Goal: Ask a question

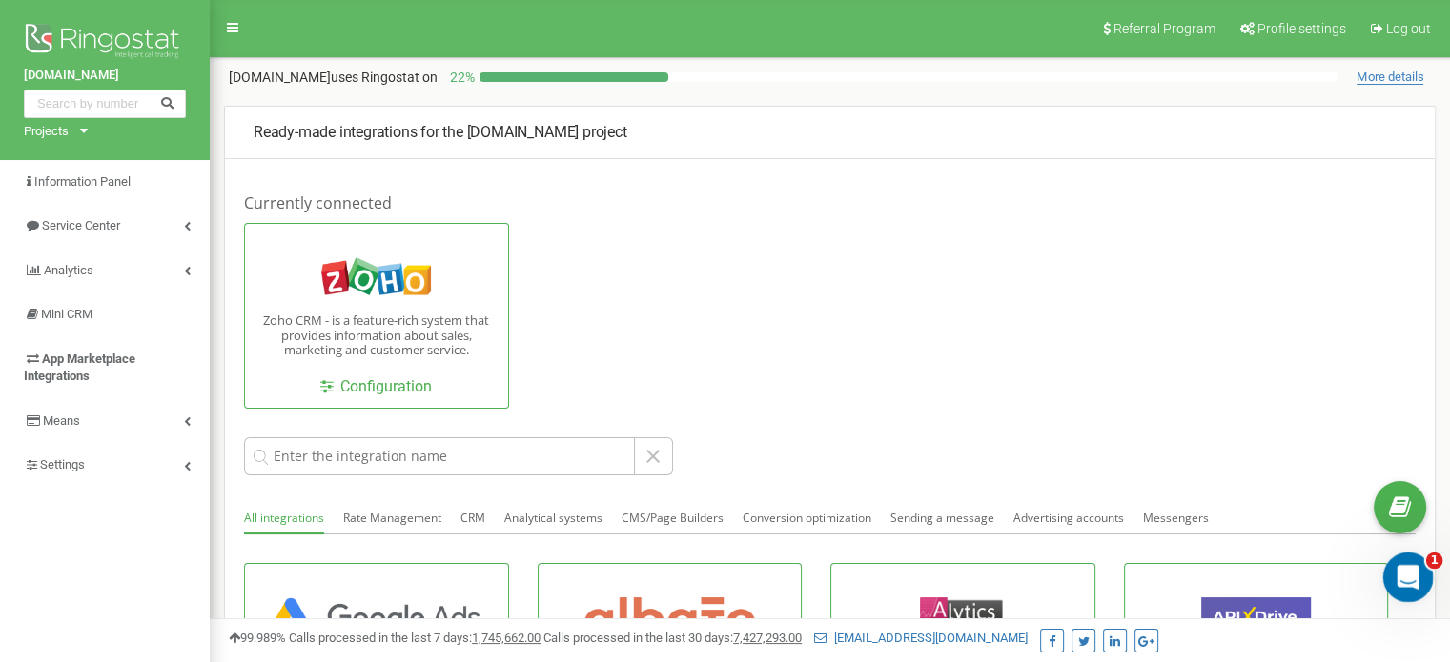
click at [1401, 581] on icon "Open Intercom Messenger" at bounding box center [1405, 574] width 31 height 31
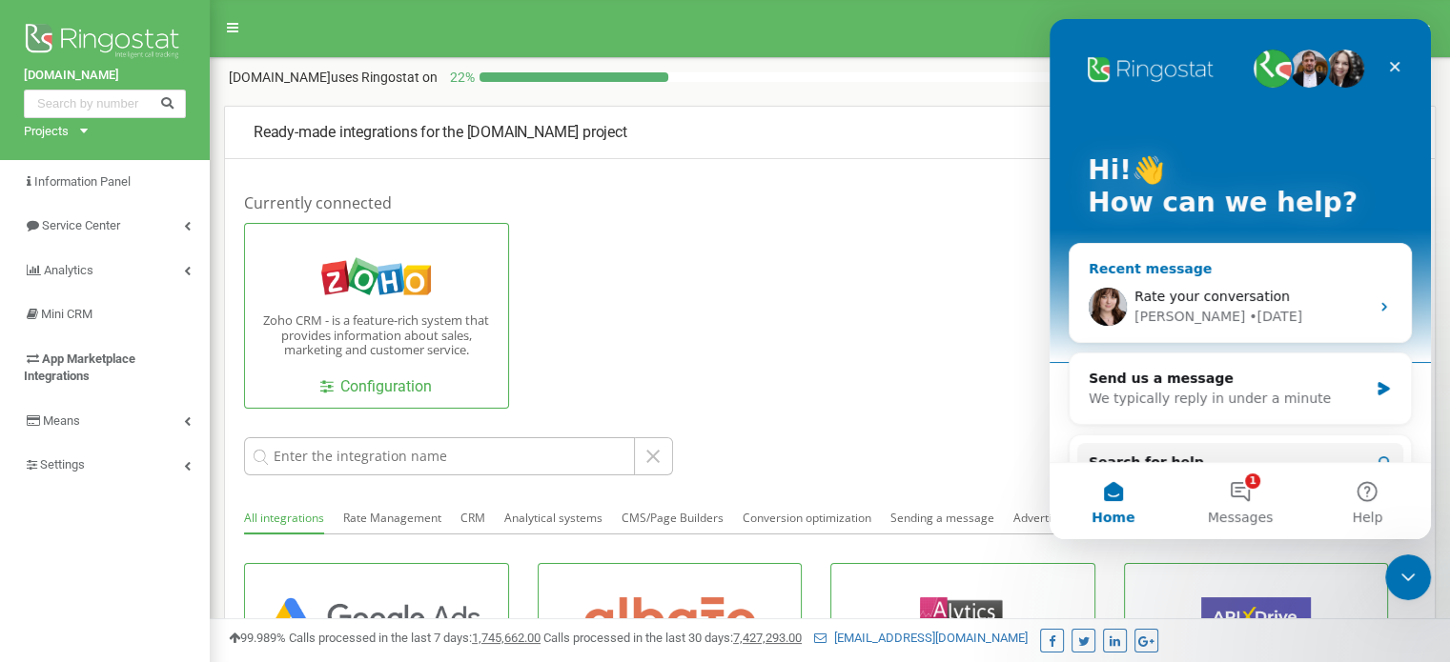
click at [1194, 296] on span "Rate your conversation" at bounding box center [1211, 296] width 155 height 15
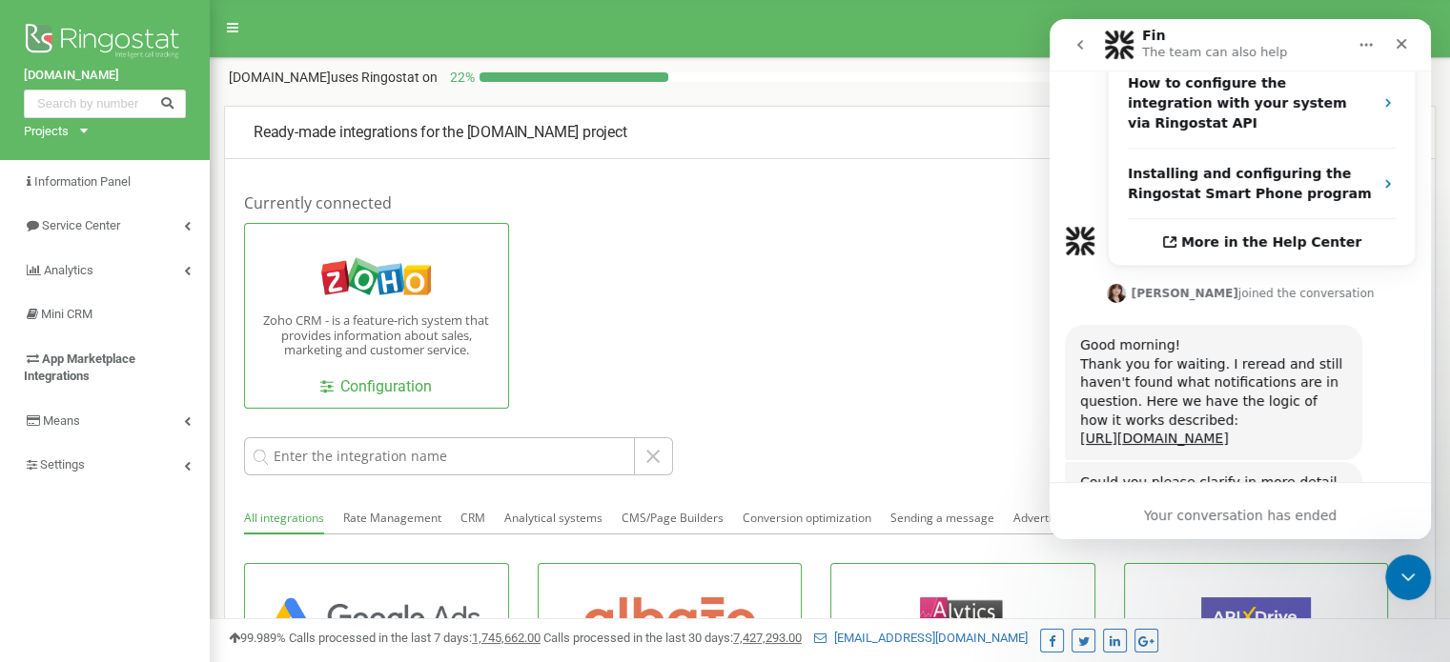
scroll to position [1174, 0]
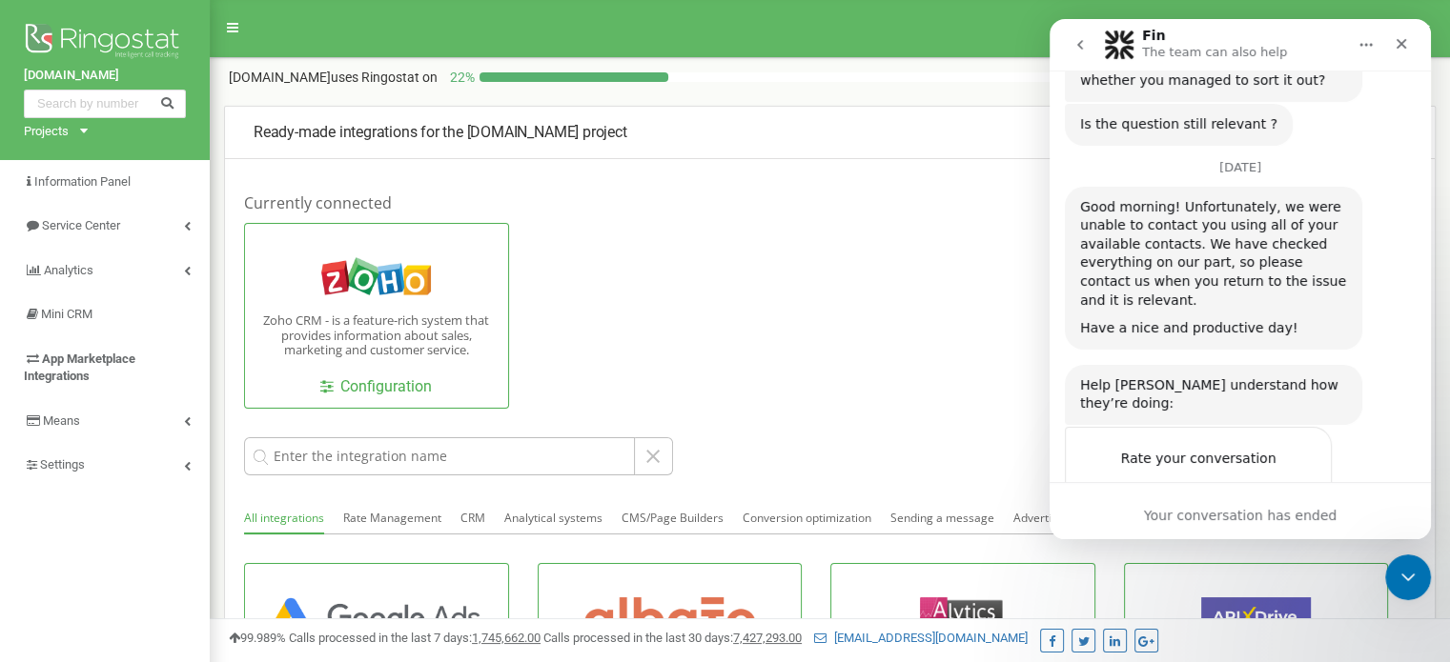
click at [1407, 47] on icon "Close" at bounding box center [1400, 43] width 15 height 15
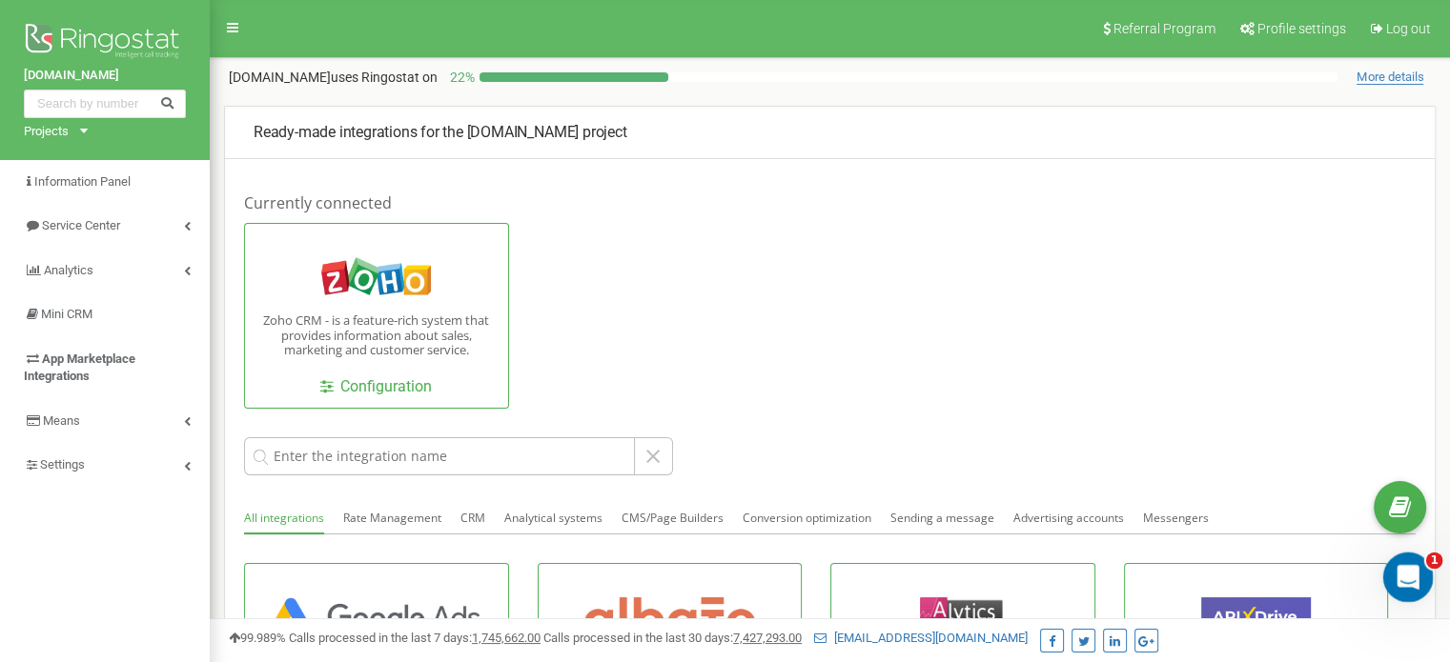
click at [1404, 569] on icon "Open Intercom Messenger" at bounding box center [1405, 574] width 31 height 31
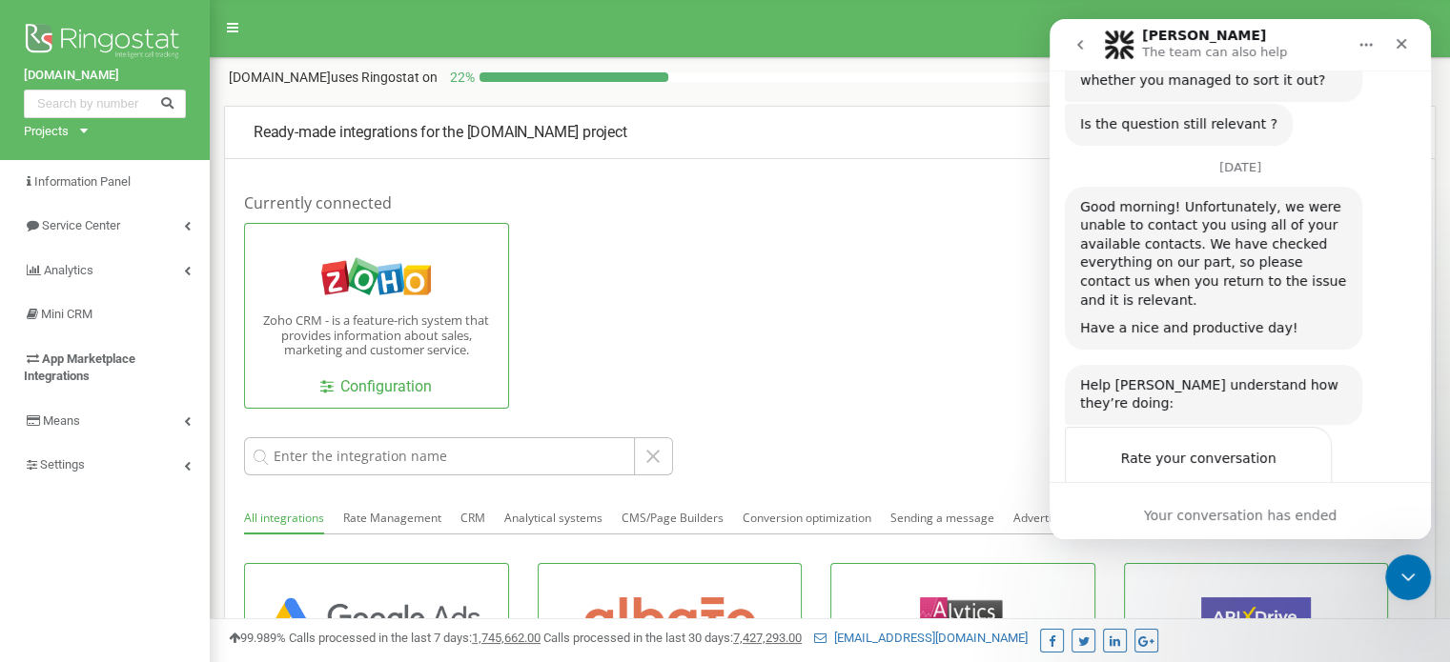
click at [959, 355] on div "Zoho CRM - is a feature-rich system that provides information about sales, mark…" at bounding box center [816, 316] width 1144 height 186
click at [1304, 520] on div "Your conversation has ended" at bounding box center [1239, 516] width 381 height 20
click at [1359, 46] on icon "Home" at bounding box center [1365, 44] width 15 height 15
click at [949, 159] on div "Ready-made integrations for the [DOMAIN_NAME] project" at bounding box center [829, 133] width 1209 height 51
click at [1395, 45] on icon "Close" at bounding box center [1400, 43] width 15 height 15
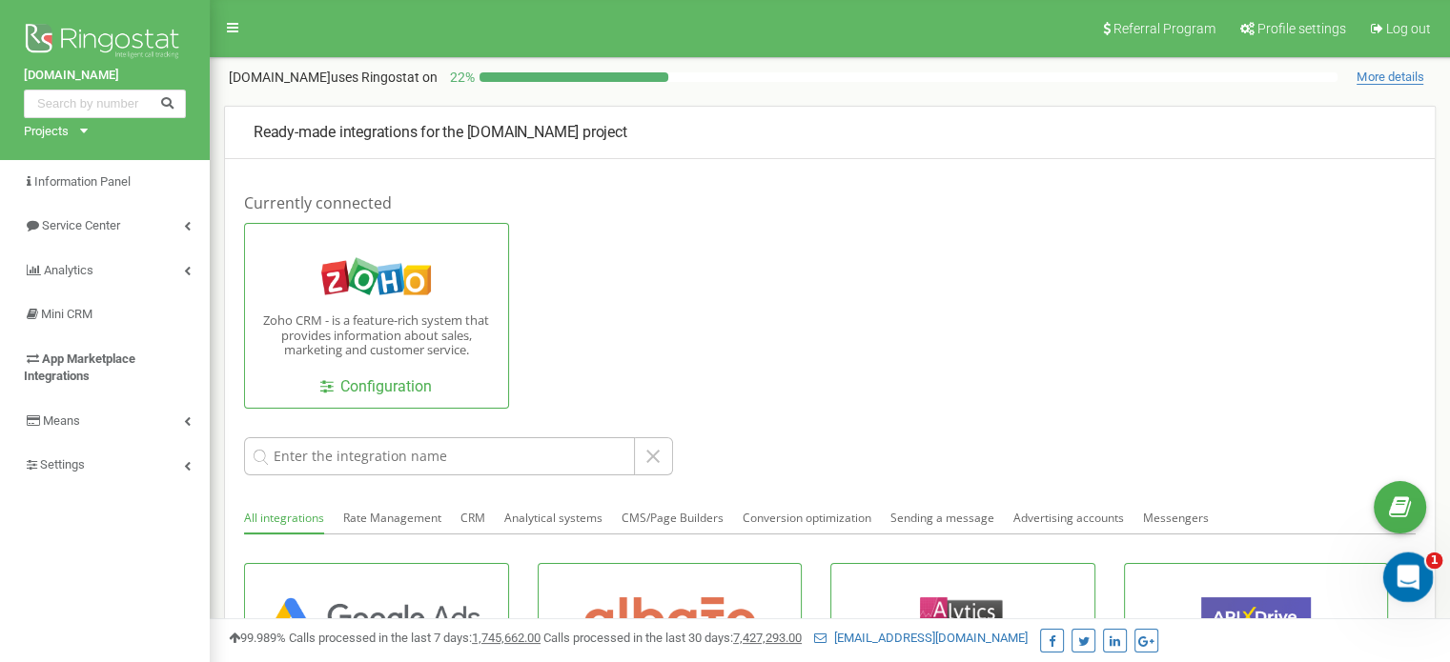
click at [1394, 580] on icon "Open Intercom Messenger" at bounding box center [1405, 574] width 31 height 31
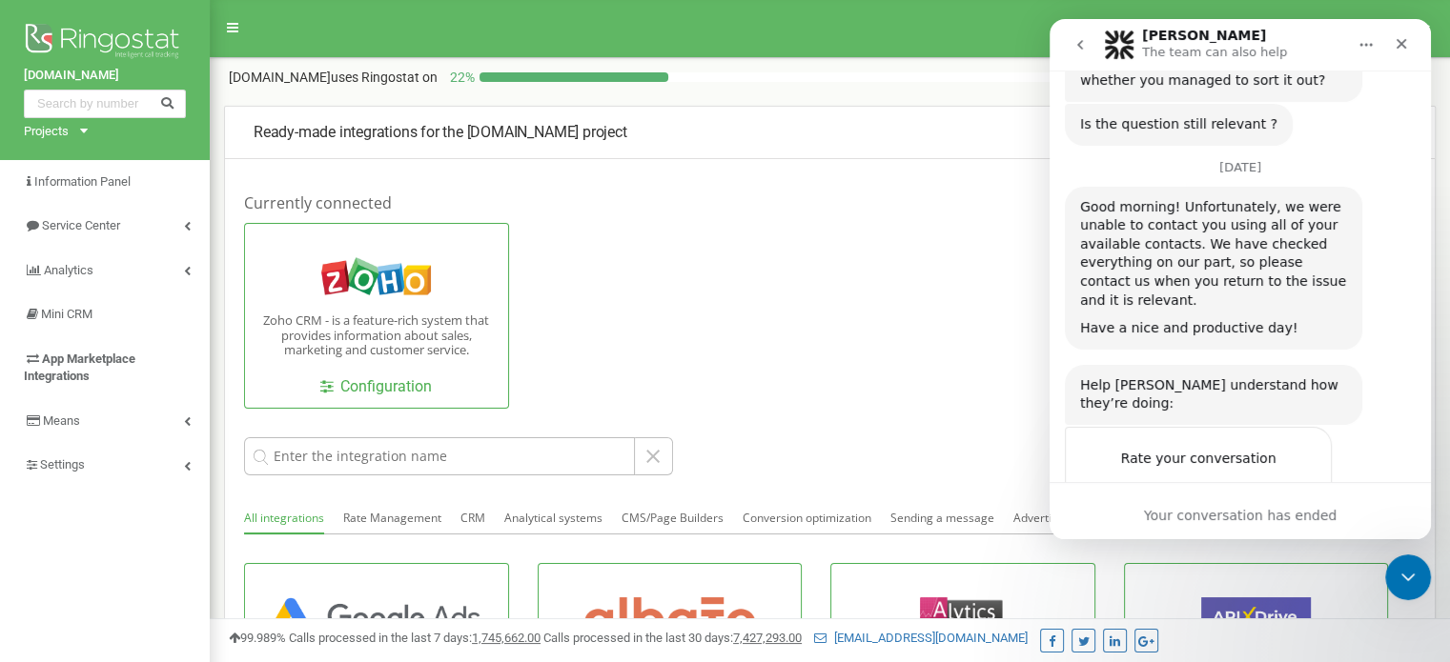
click at [913, 343] on div "Zoho CRM - is a feature-rich system that provides information about sales, mark…" at bounding box center [816, 316] width 1144 height 186
click at [1389, 48] on div "Close" at bounding box center [1401, 44] width 34 height 34
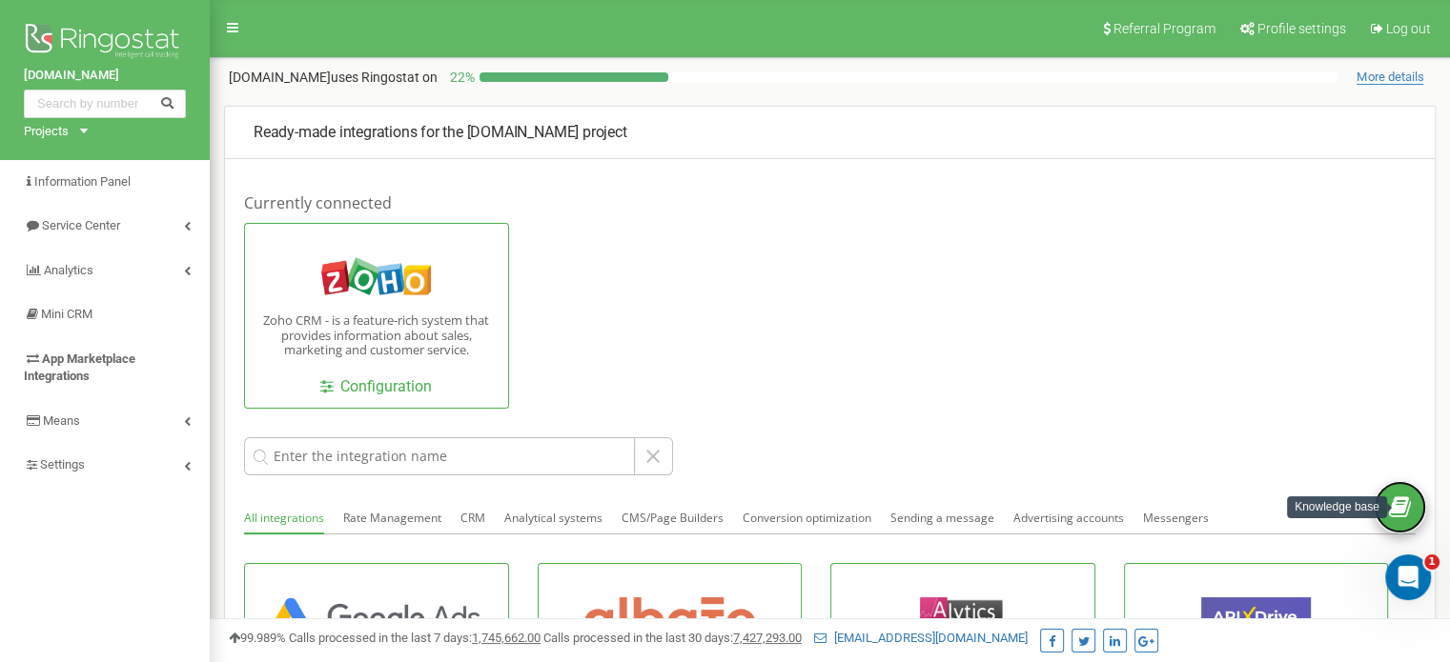
click at [1407, 510] on icon at bounding box center [1400, 508] width 22 height 29
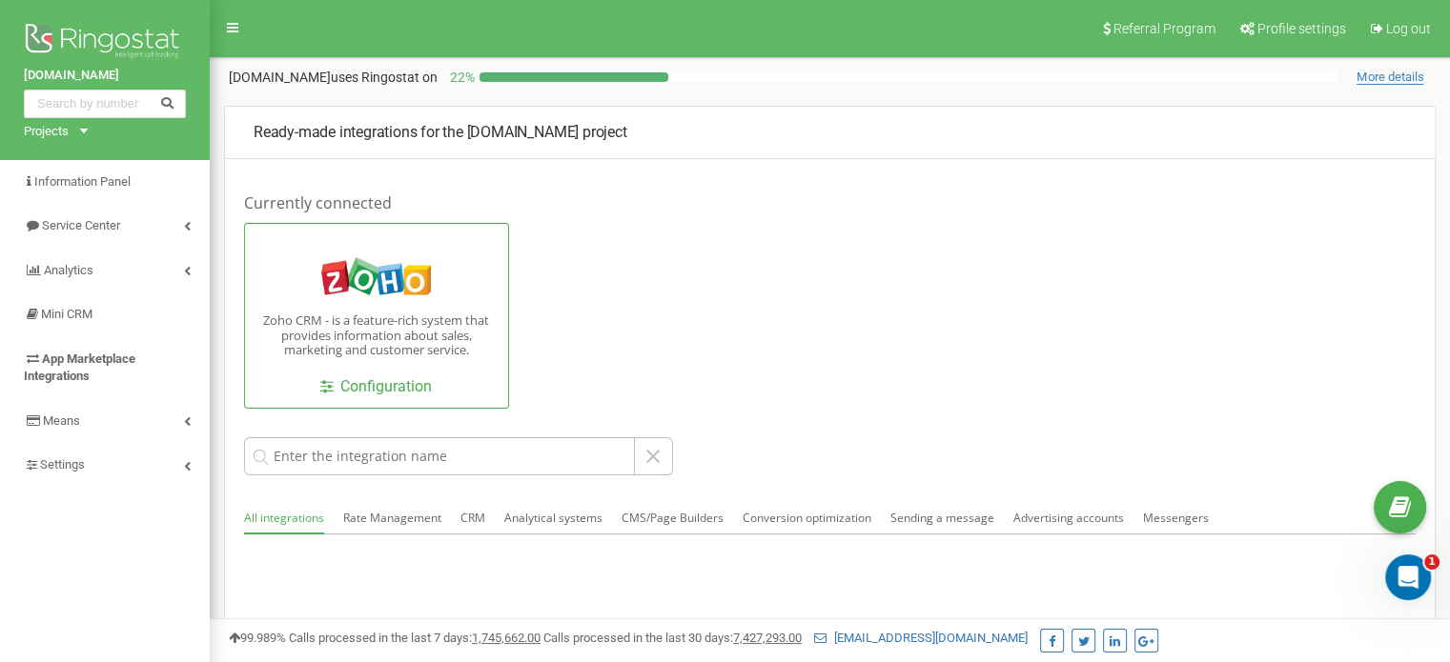
click at [1089, 192] on div "Ready-made integrations for the [DOMAIN_NAME] project Currently connected Zoho …" at bounding box center [829, 397] width 1211 height 582
click at [1382, 560] on html at bounding box center [1405, 575] width 46 height 46
click at [1395, 559] on div "Open Intercom Messenger" at bounding box center [1404, 574] width 63 height 63
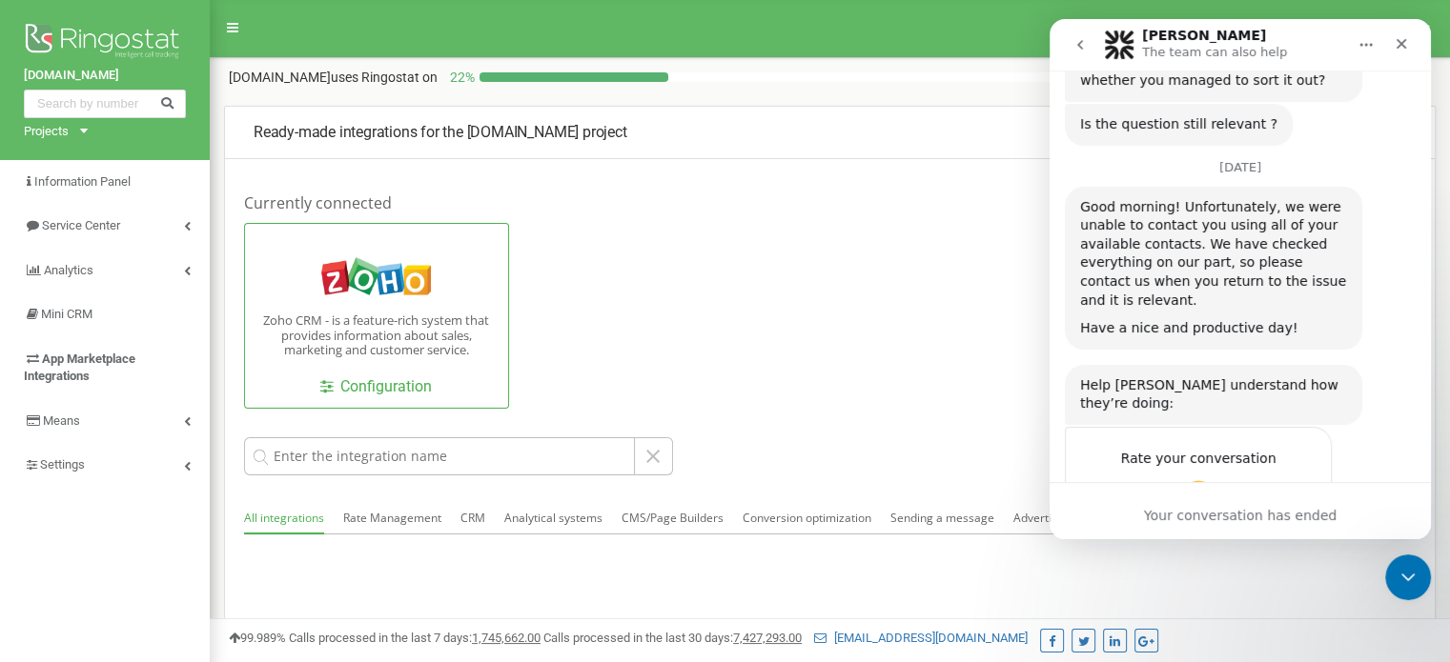
click at [1207, 479] on span "OK" at bounding box center [1198, 496] width 34 height 34
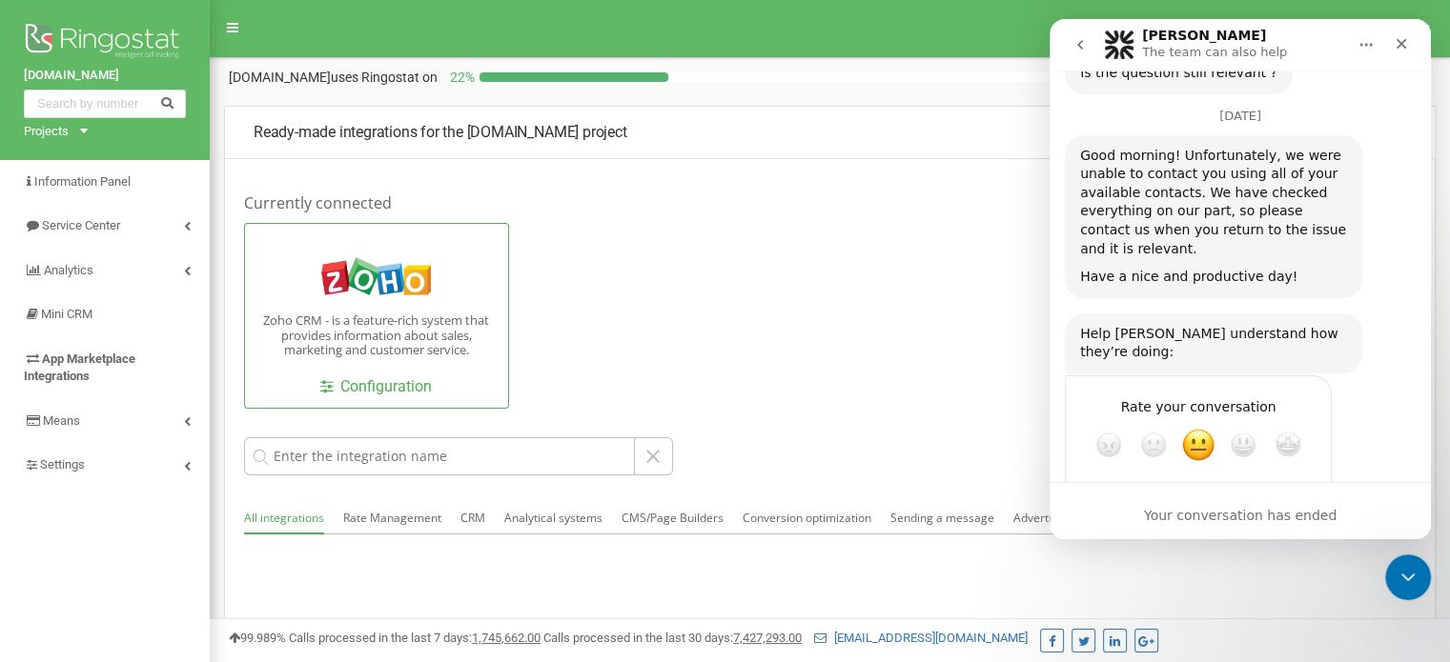
drag, startPoint x: 1230, startPoint y: 419, endPoint x: 1306, endPoint y: 413, distance: 75.6
click at [1306, 493] on div "Fin says…" at bounding box center [1198, 513] width 236 height 41
click at [1306, 495] on div "Submit" at bounding box center [1297, 514] width 38 height 38
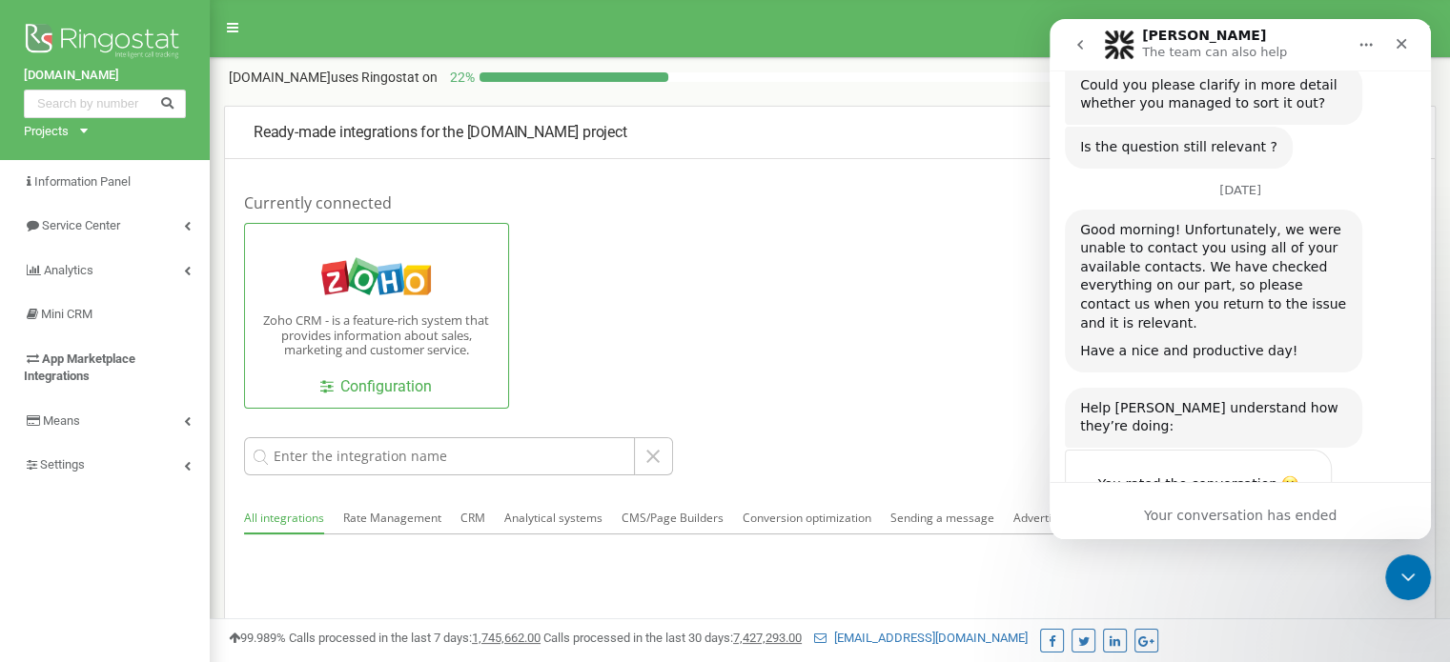
click at [1372, 40] on icon "Home" at bounding box center [1365, 44] width 15 height 15
click at [887, 213] on h1 "Currently connected" at bounding box center [829, 203] width 1171 height 21
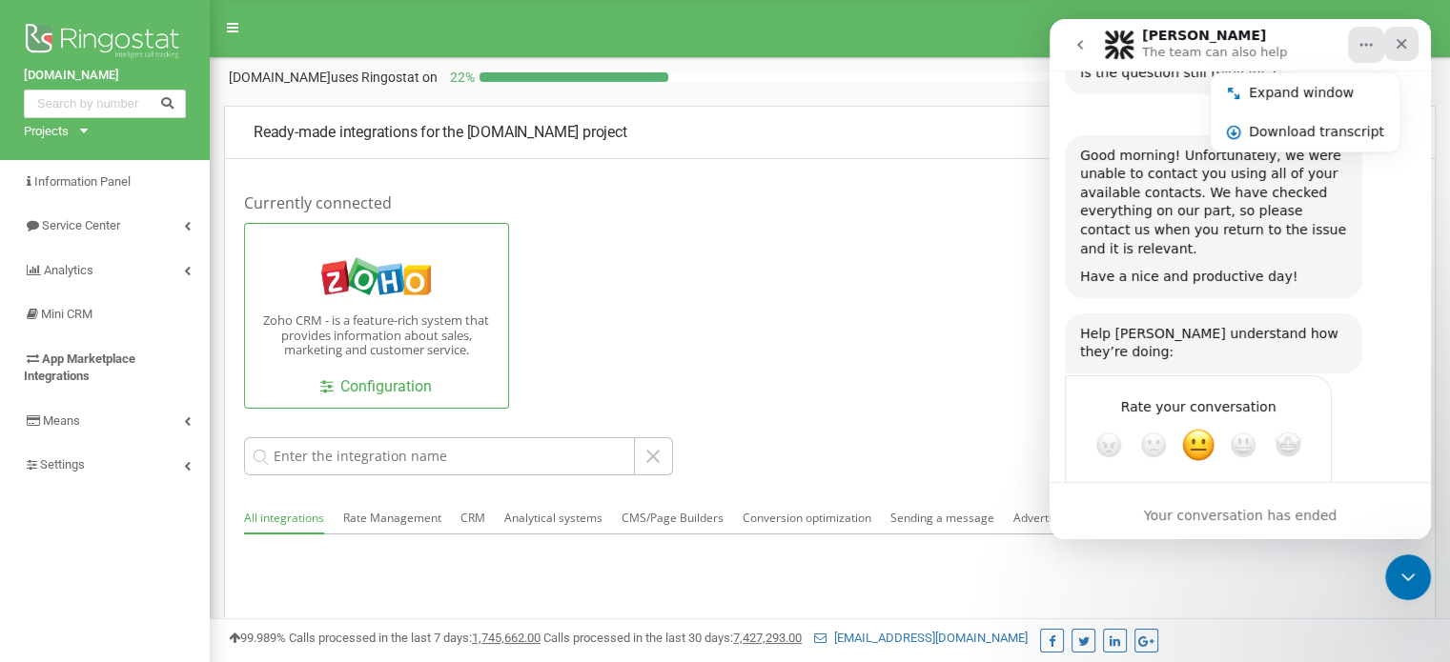
click at [1391, 45] on div "Close" at bounding box center [1401, 44] width 34 height 34
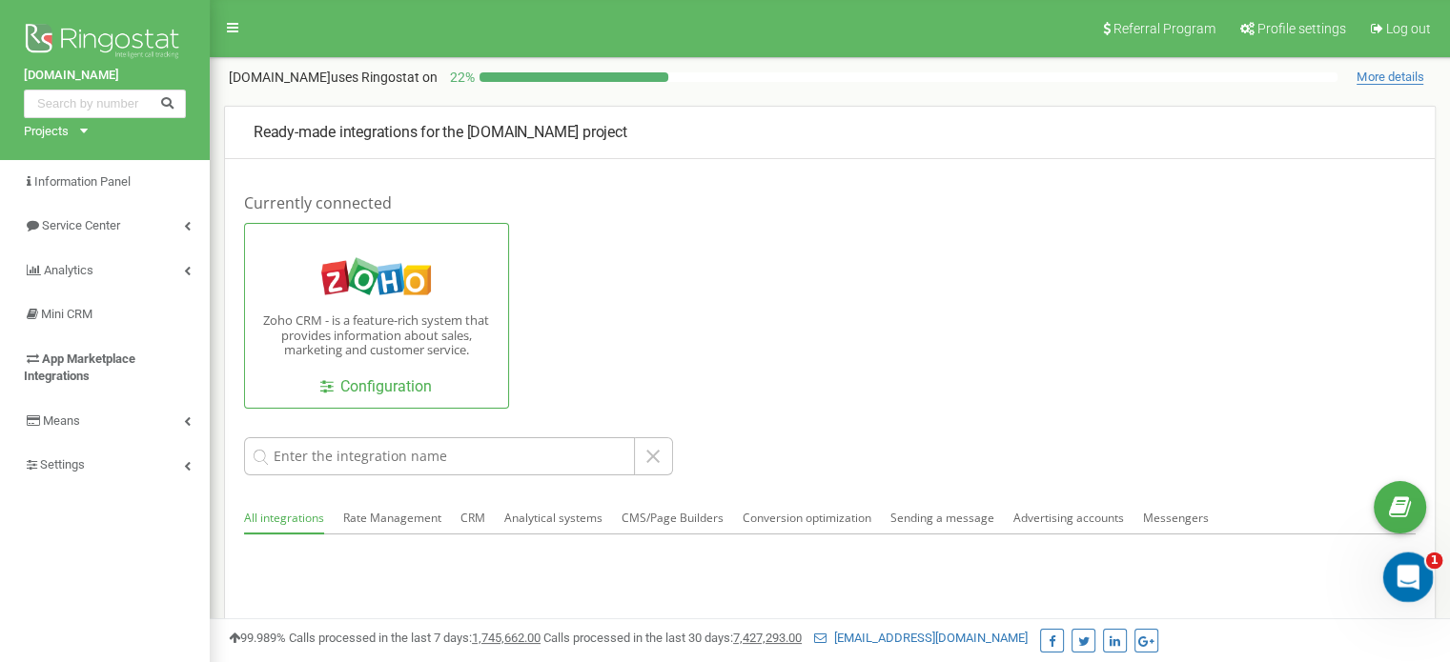
click at [1418, 557] on div "Open Intercom Messenger" at bounding box center [1404, 574] width 63 height 63
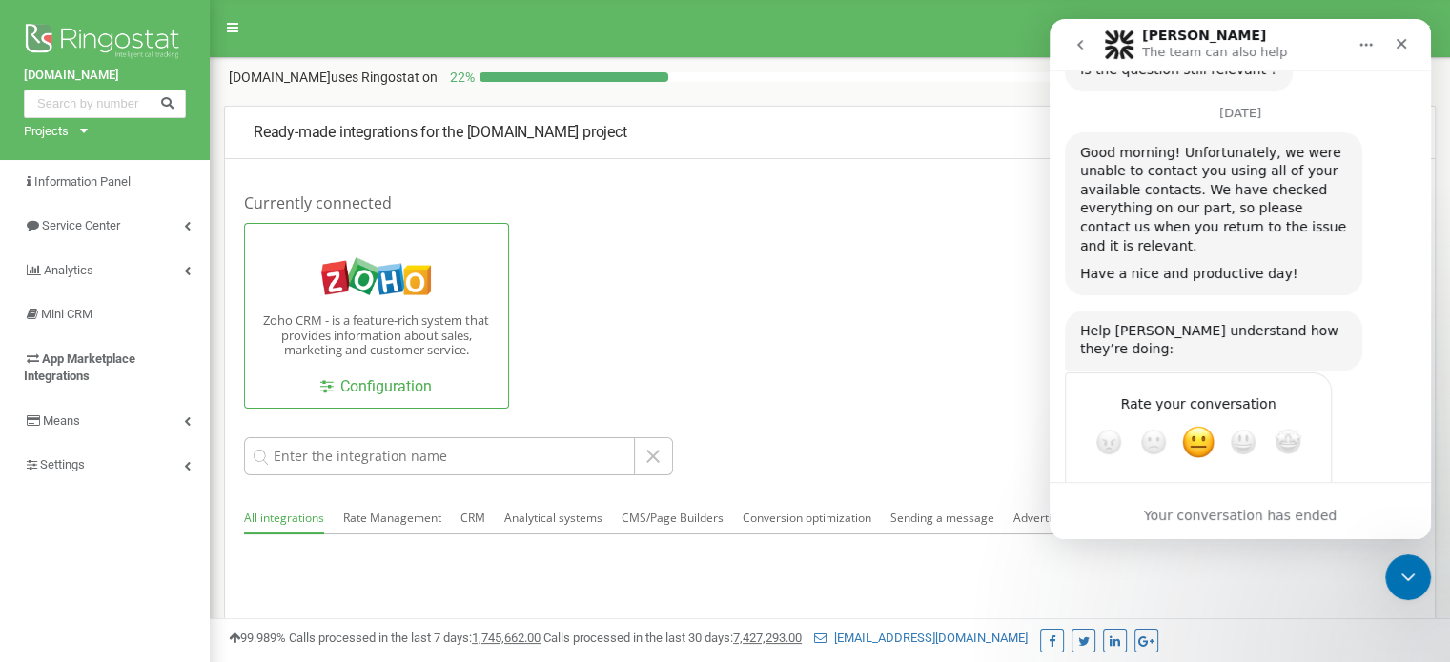
click at [1368, 37] on icon "Home" at bounding box center [1365, 44] width 15 height 15
click at [1402, 36] on icon "Close" at bounding box center [1400, 43] width 15 height 15
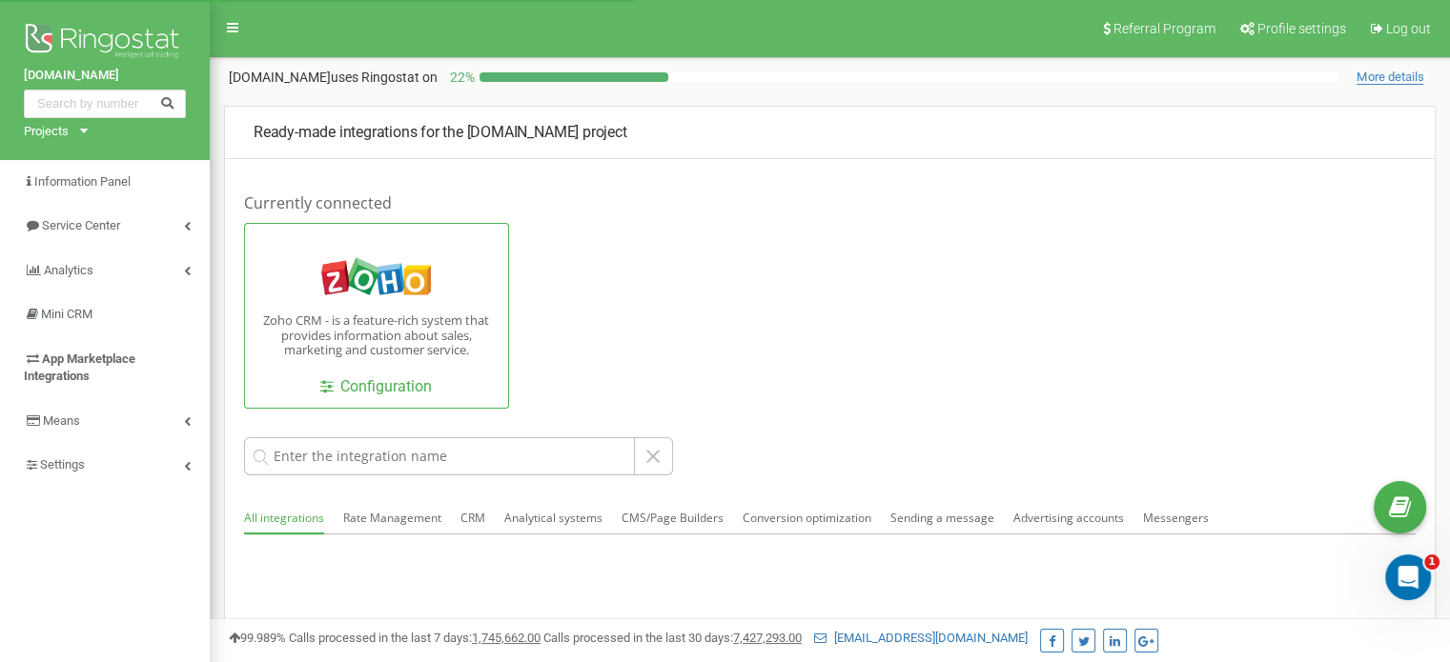
click at [1198, 82] on div at bounding box center [908, 77] width 858 height 10
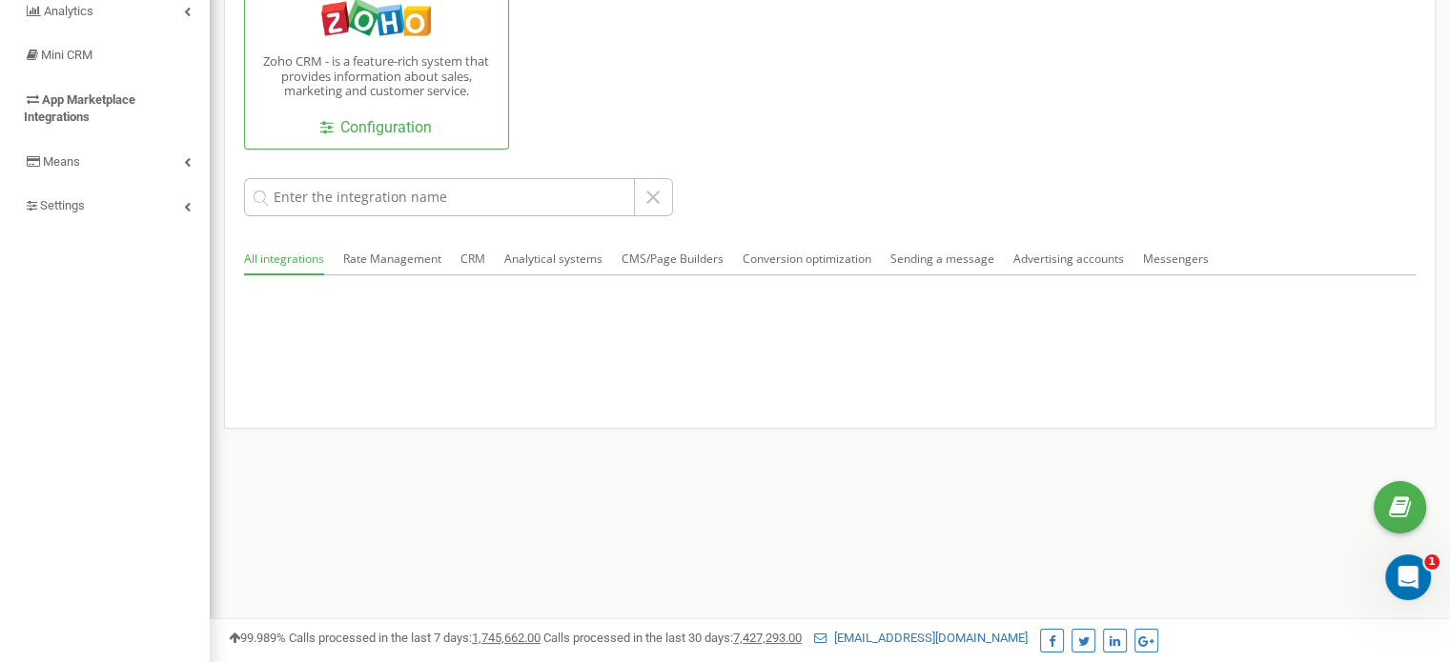
scroll to position [0, 0]
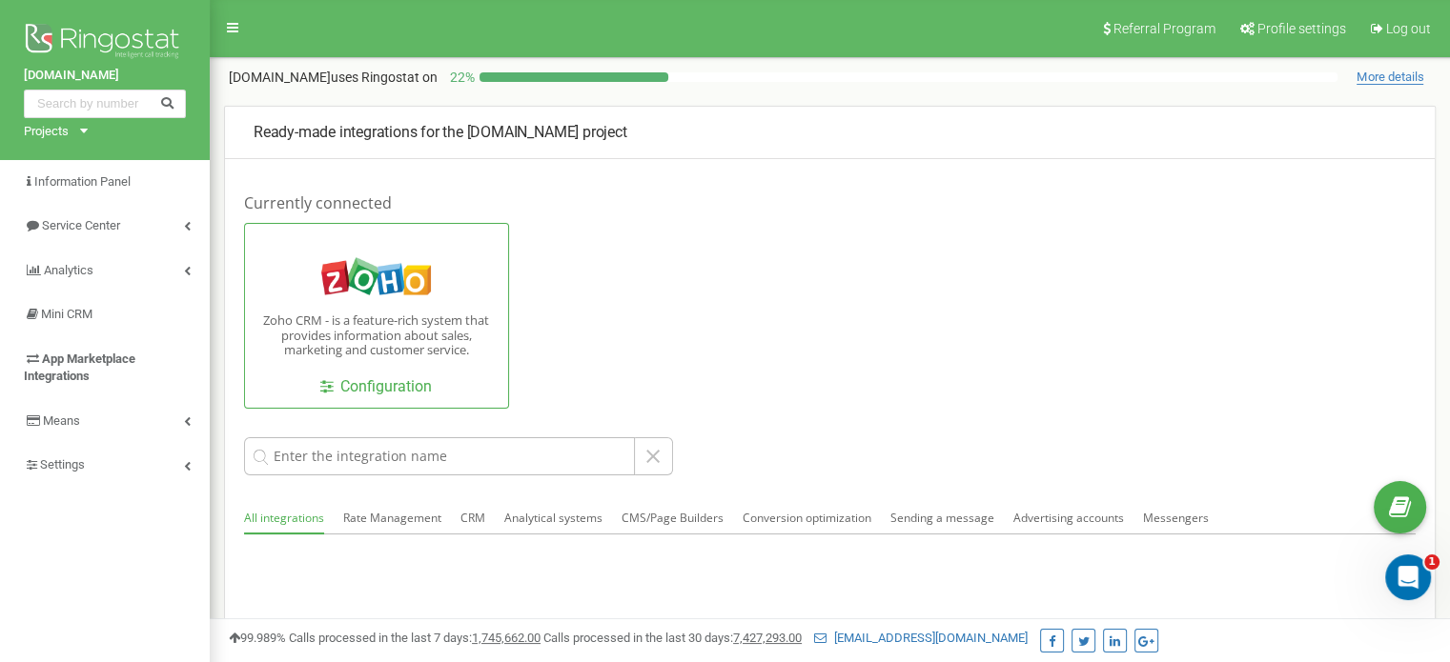
click at [1437, 257] on div "Ready-made integrations for the [DOMAIN_NAME] project Currently connected Zoho …" at bounding box center [830, 425] width 1240 height 639
click at [1390, 558] on div "Open Intercom Messenger" at bounding box center [1404, 574] width 63 height 63
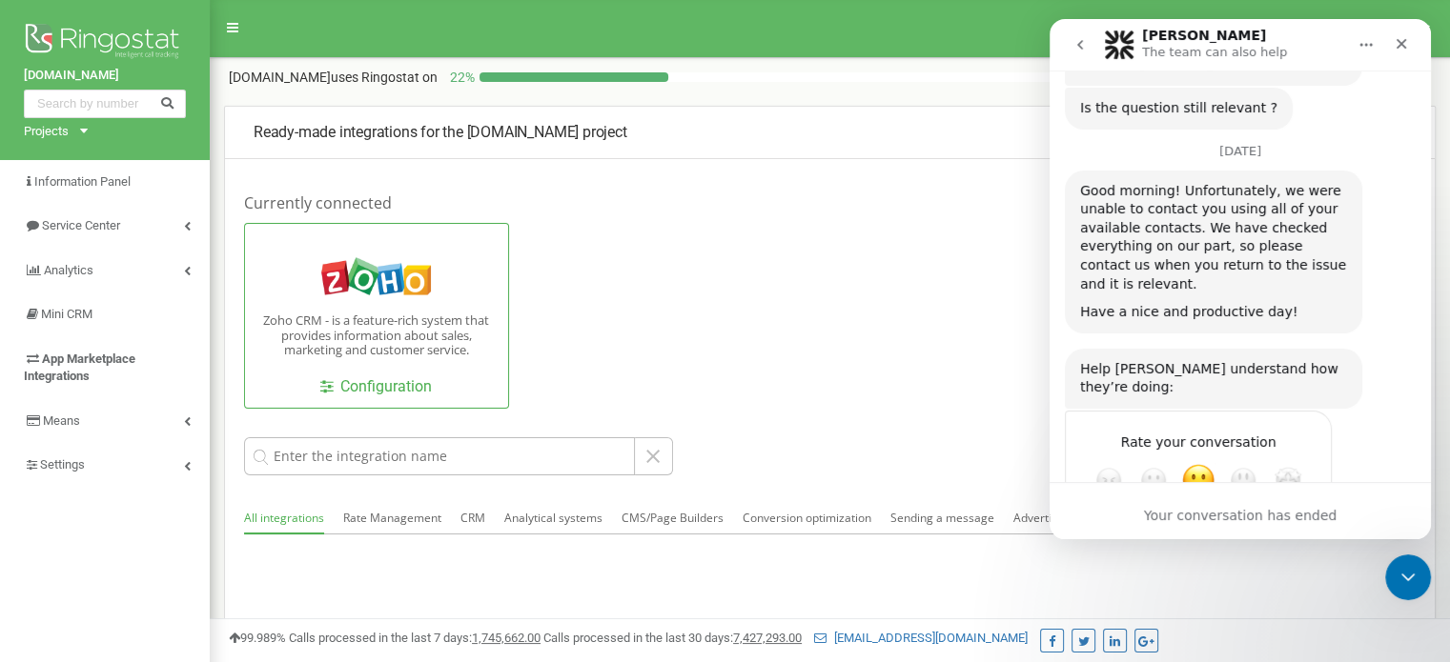
scroll to position [1226, 0]
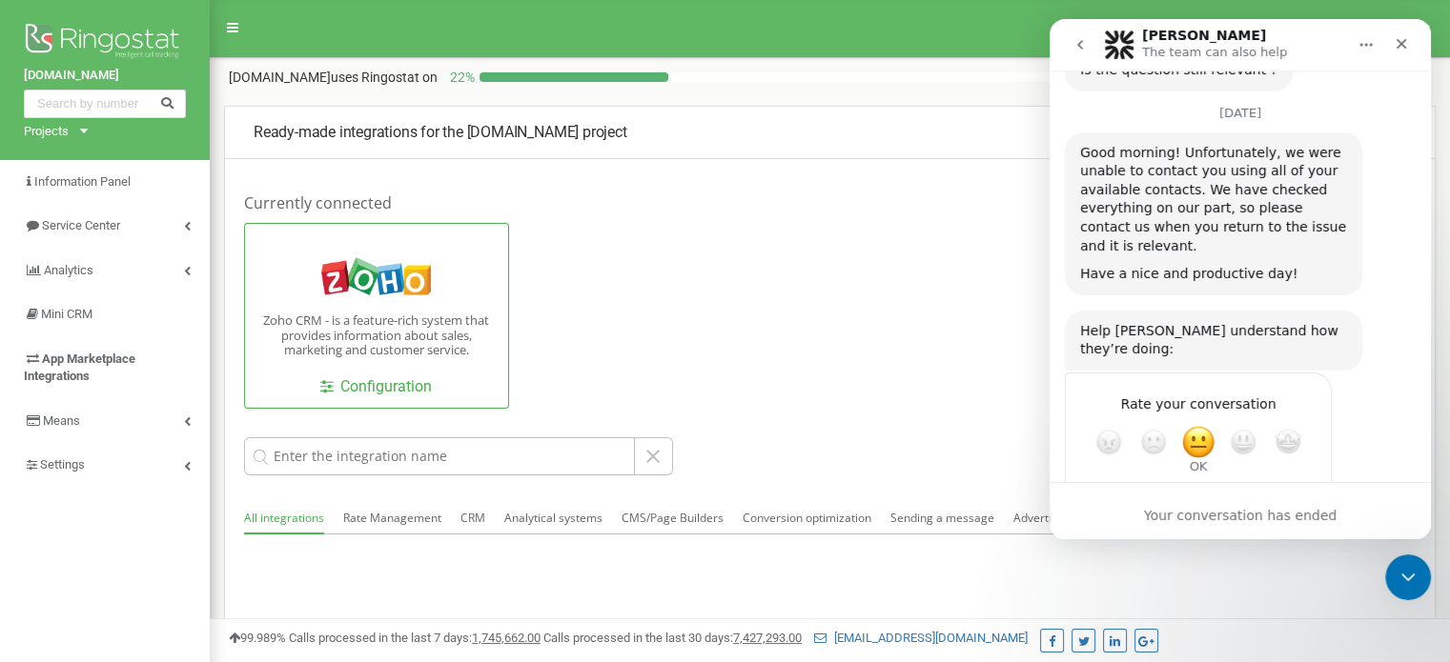
click at [1201, 425] on span "OK" at bounding box center [1198, 442] width 34 height 34
click at [1156, 490] on textarea "Tell us more…" at bounding box center [1179, 510] width 198 height 41
click at [1279, 519] on div "Your conversation has ended" at bounding box center [1239, 516] width 381 height 20
click at [1376, 52] on button "Home" at bounding box center [1366, 45] width 36 height 36
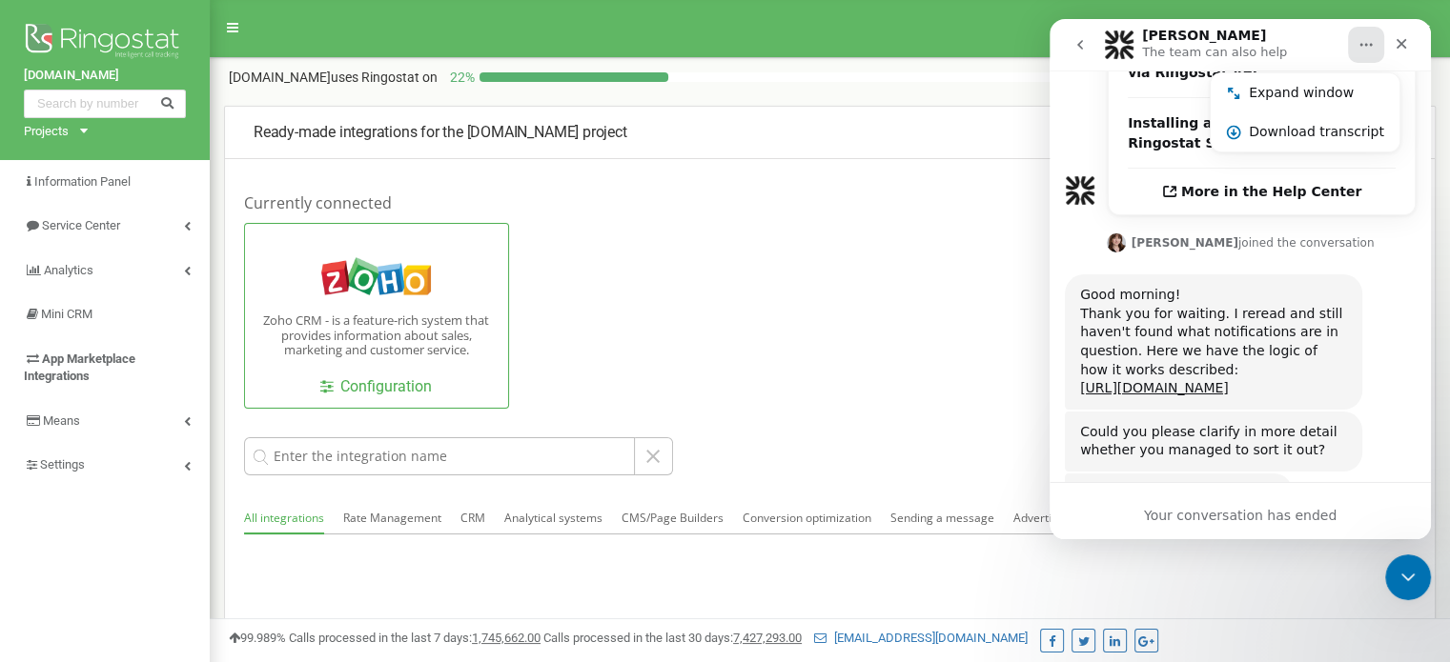
scroll to position [711, 0]
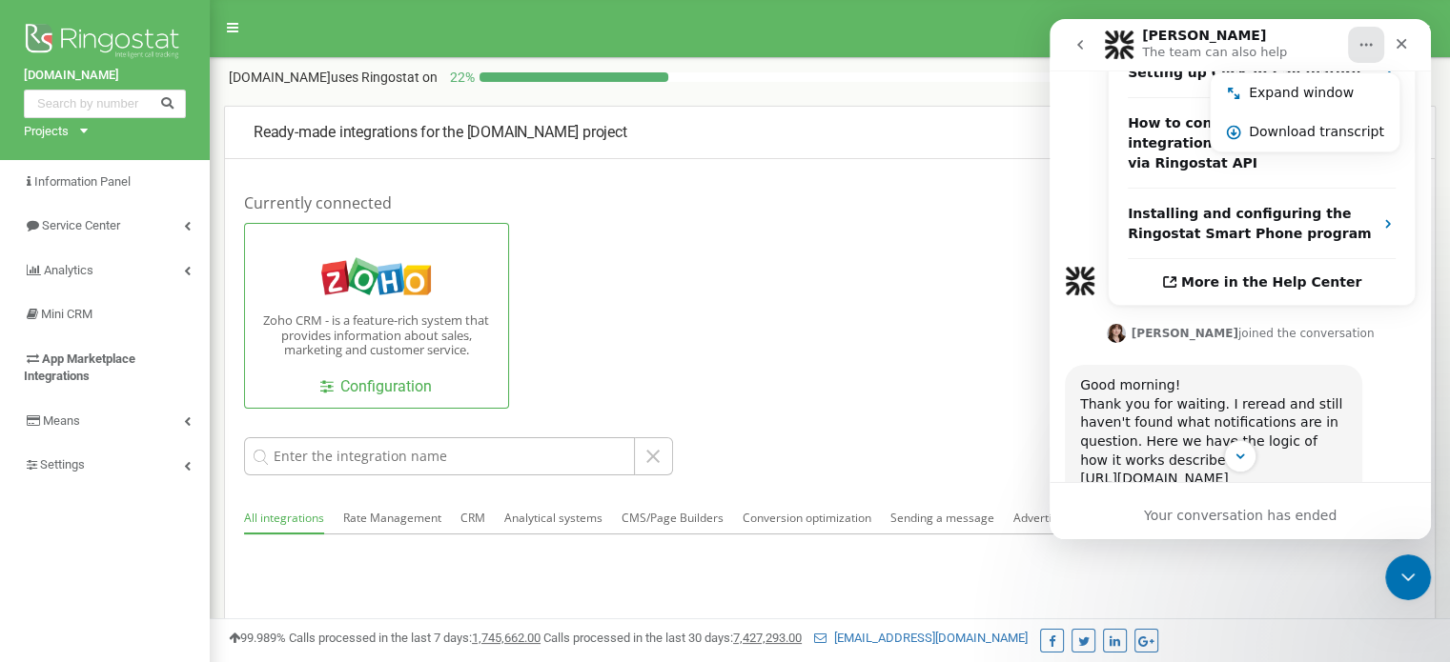
click at [1387, 365] on div "Good morning! Thank you for waiting. I reread and still haven't found what noti…" at bounding box center [1240, 433] width 351 height 137
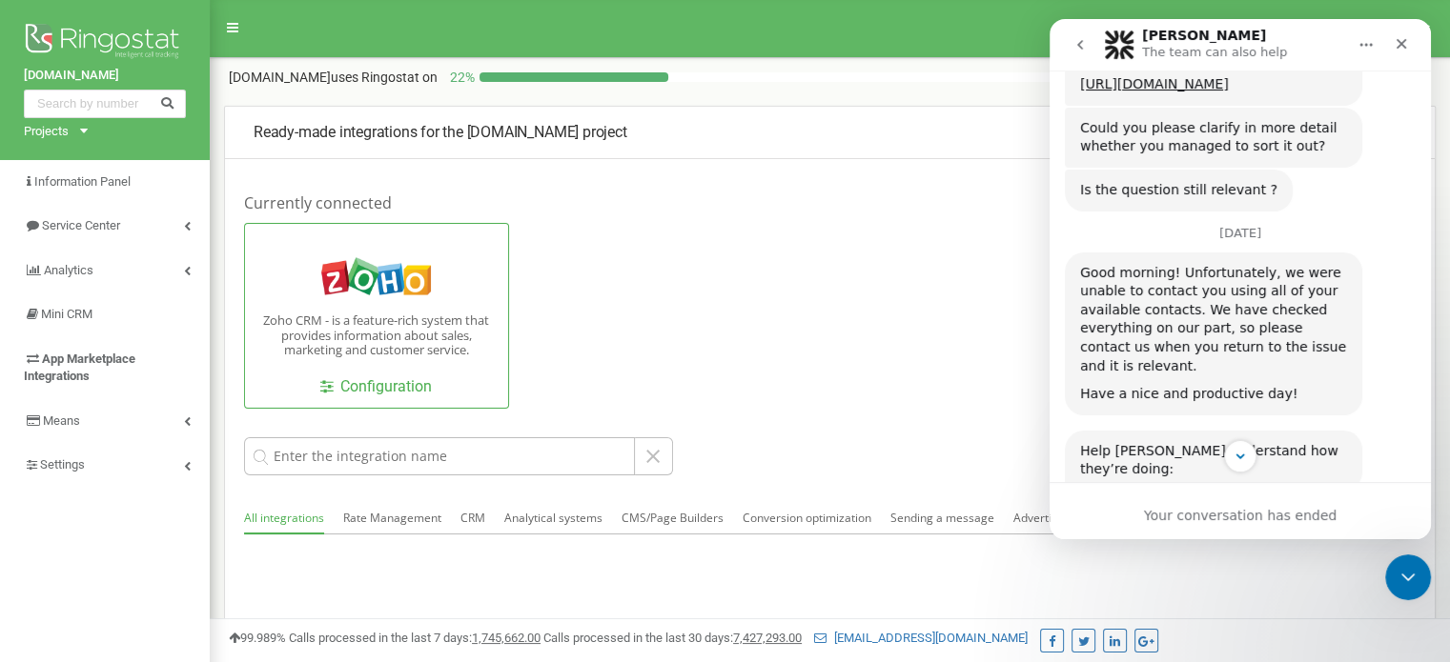
scroll to position [1226, 0]
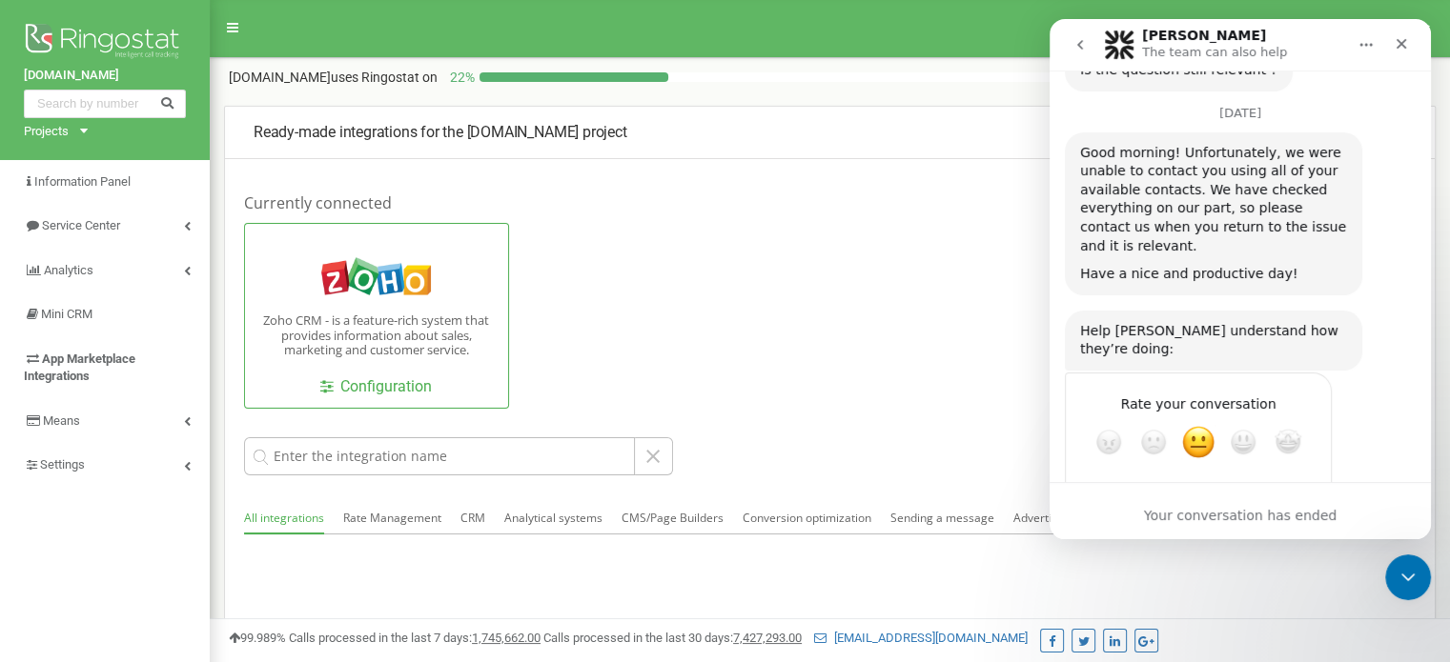
drag, startPoint x: 1140, startPoint y: 480, endPoint x: 1175, endPoint y: 436, distance: 56.3
click at [1201, 490] on textarea "Tell us more…" at bounding box center [1179, 510] width 198 height 41
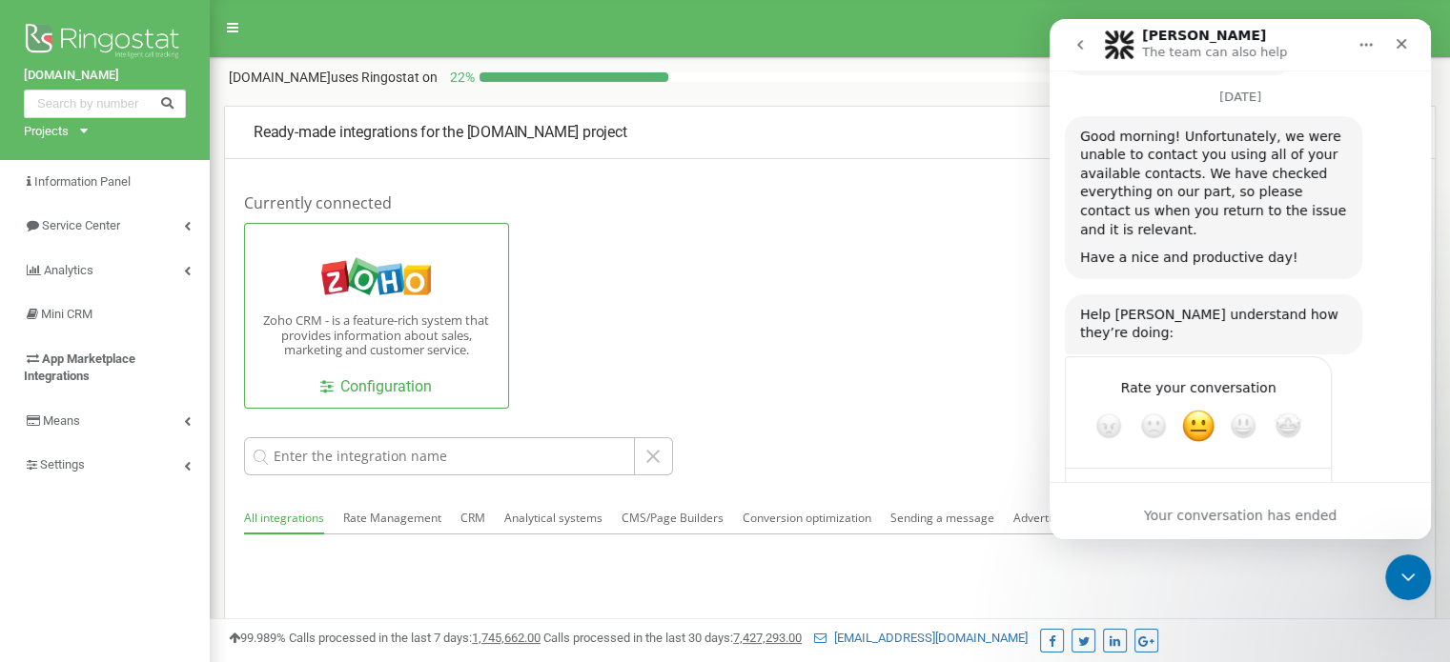
type textarea "How to access ringostat in zoho crm"
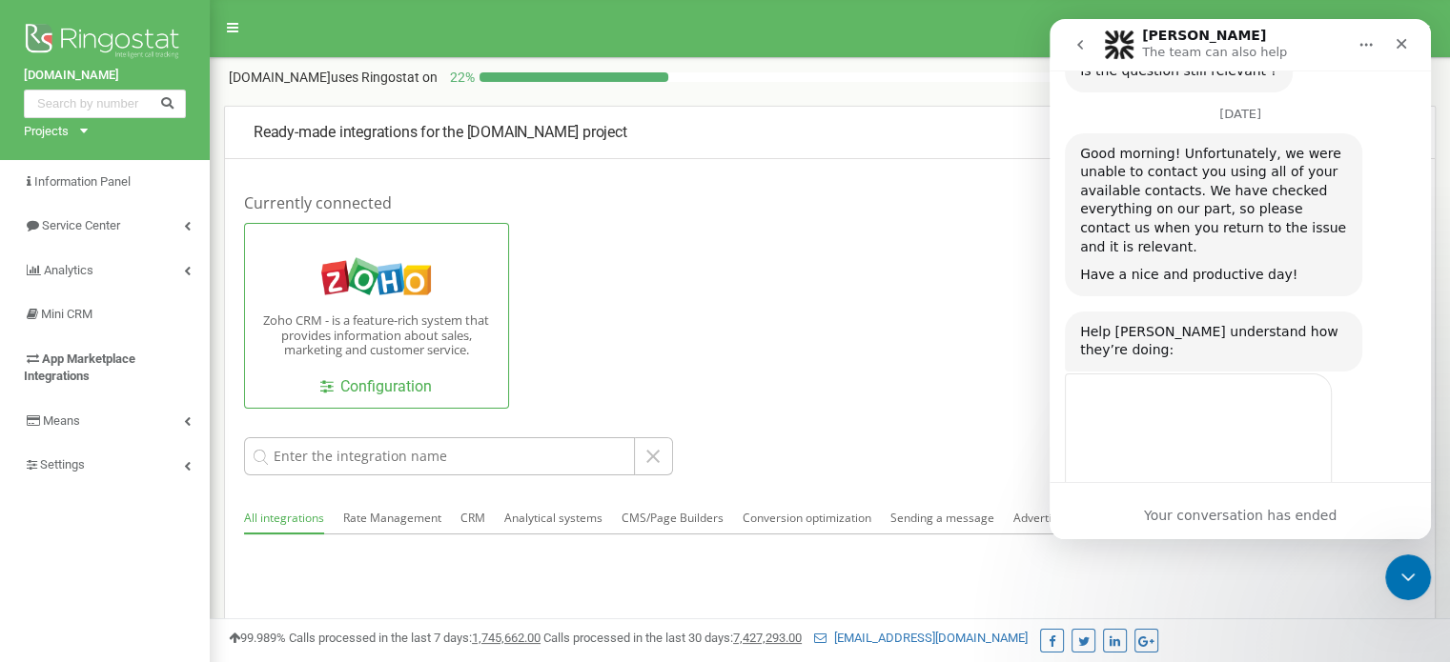
scroll to position [1201, 0]
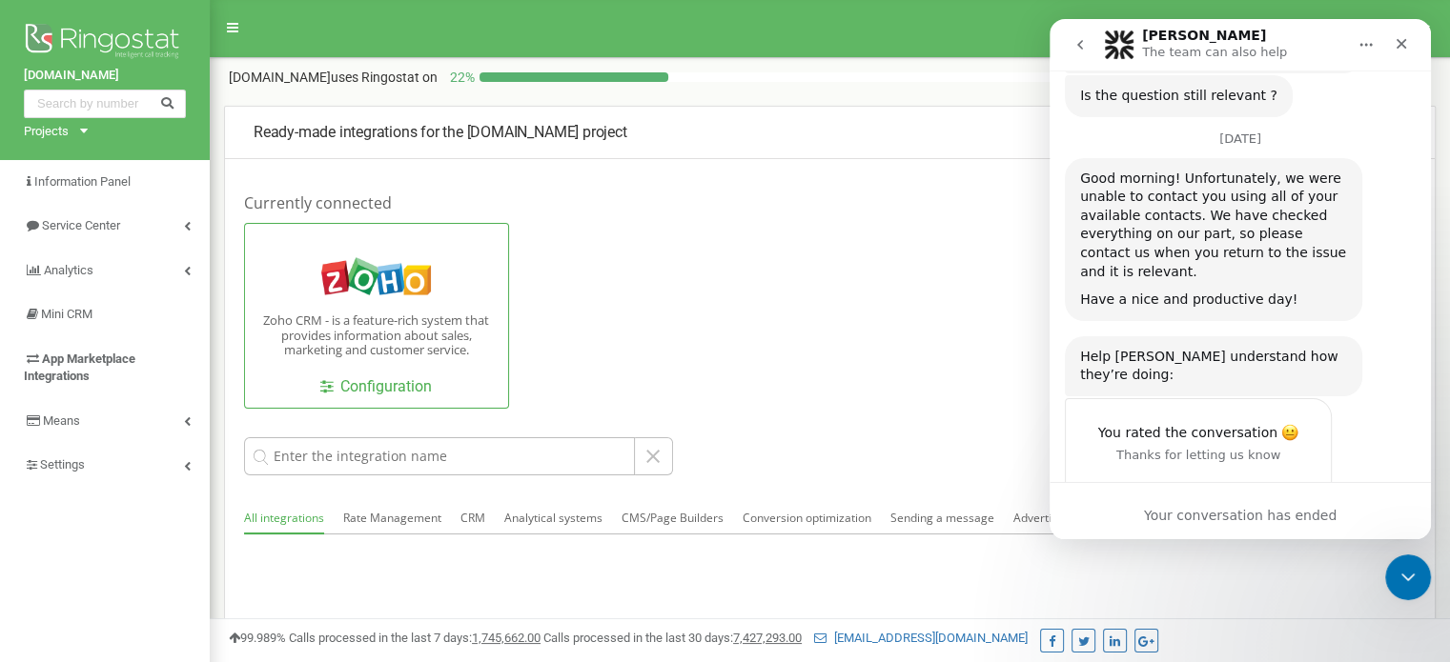
click at [1190, 487] on div "How to access ringostat in zoho crm" at bounding box center [1197, 521] width 265 height 68
click at [1324, 505] on div "Your conversation has ended" at bounding box center [1239, 510] width 381 height 57
click at [1408, 41] on icon "Close" at bounding box center [1400, 43] width 15 height 15
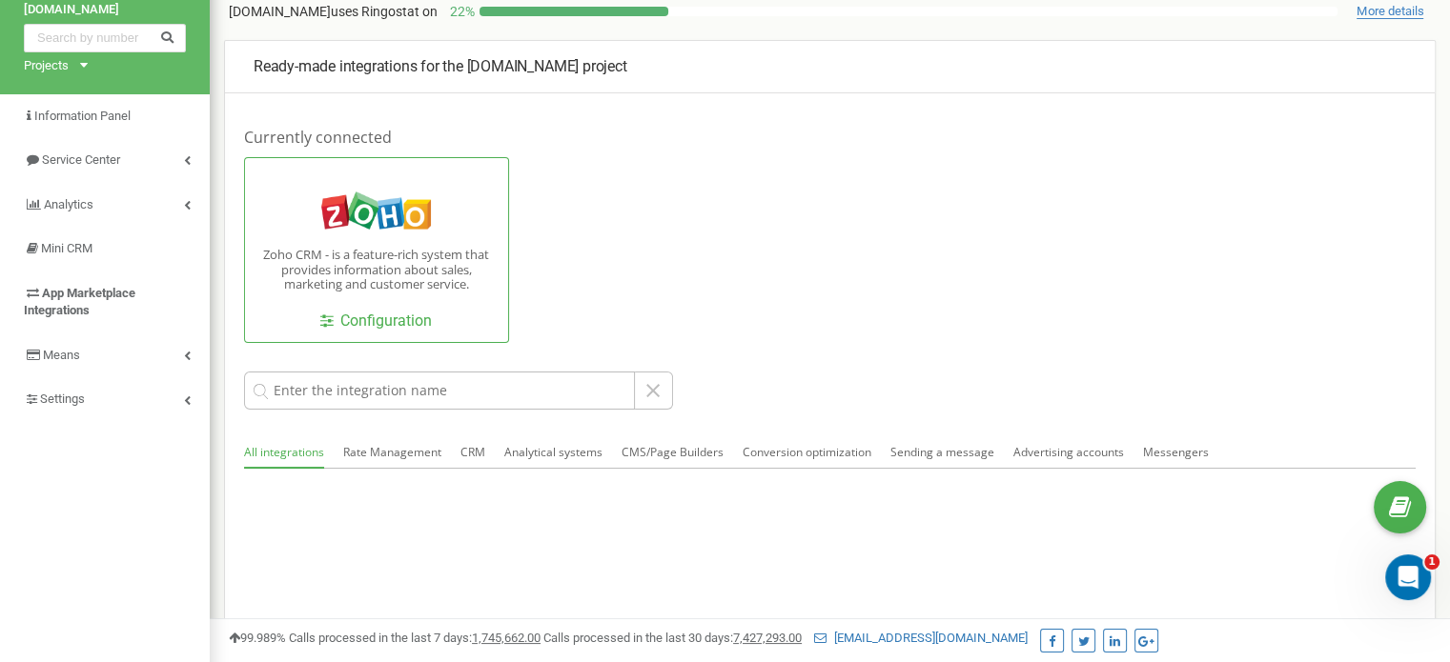
scroll to position [0, 0]
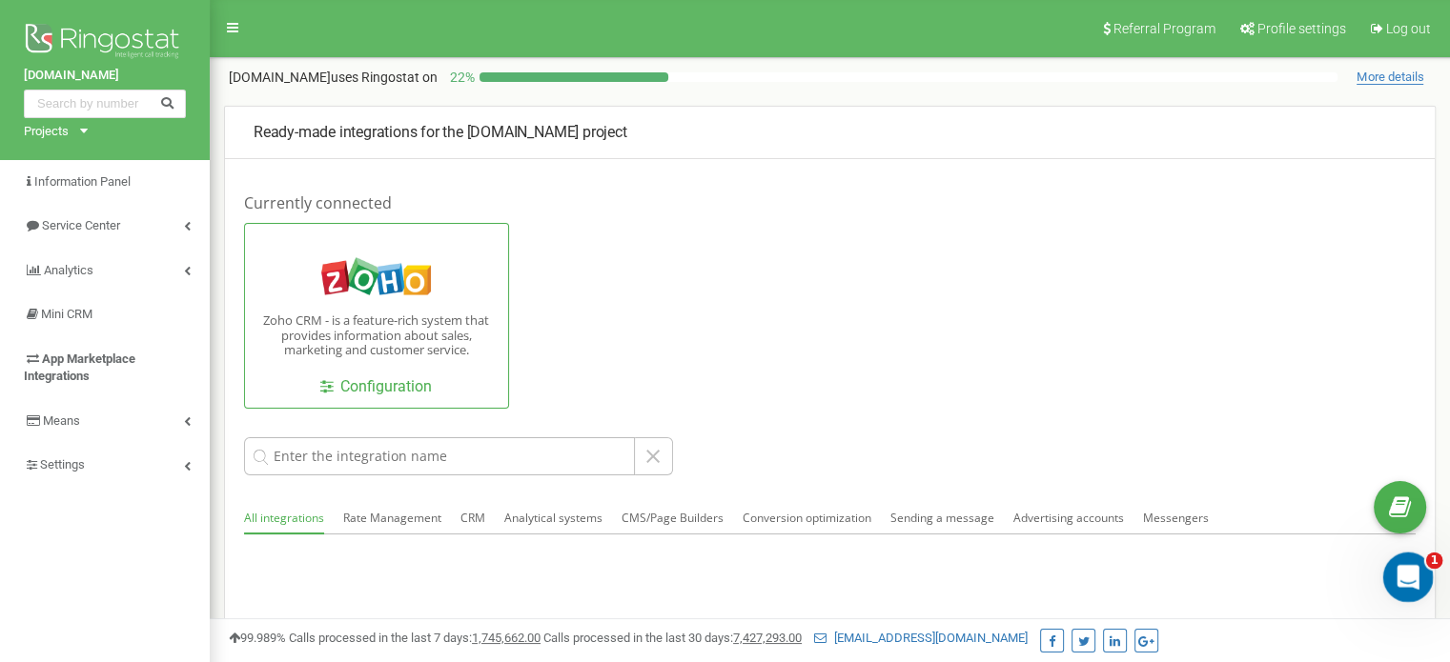
click at [1410, 584] on icon "Open Intercom Messenger" at bounding box center [1405, 574] width 31 height 31
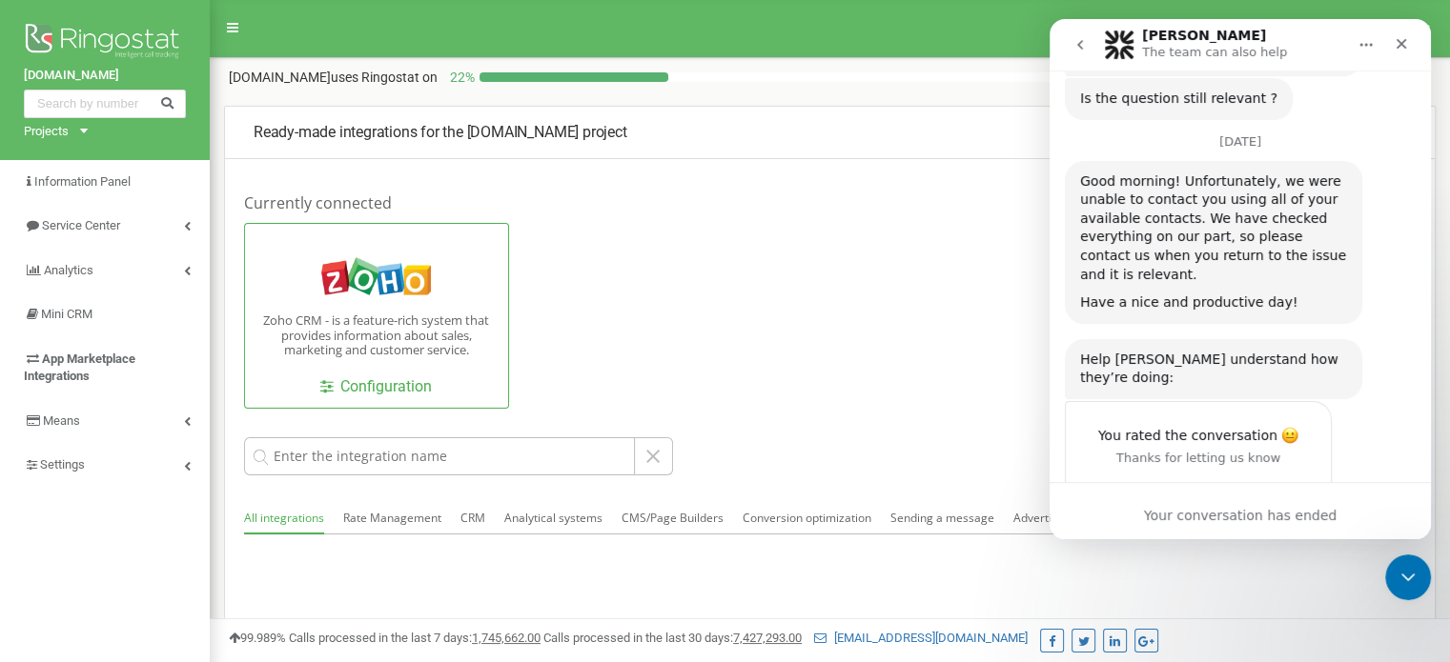
scroll to position [1201, 0]
click at [1085, 51] on icon "go back" at bounding box center [1079, 44] width 15 height 15
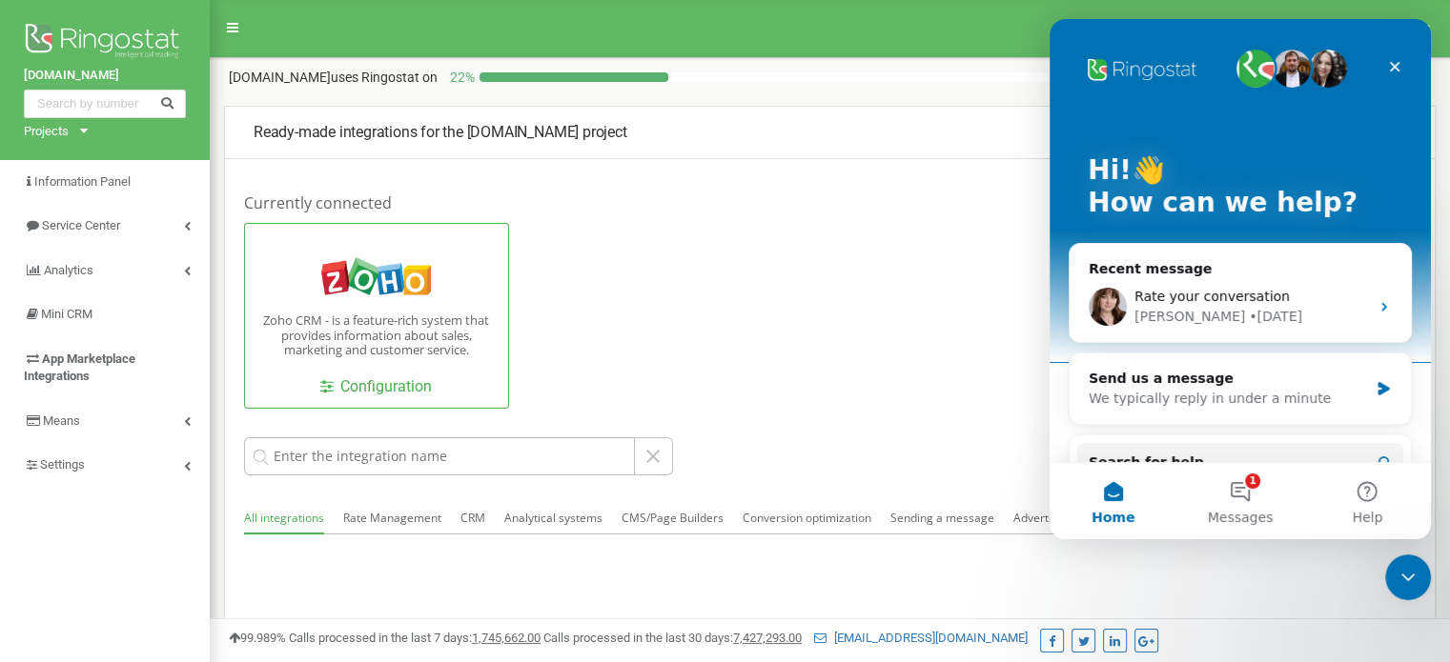
scroll to position [0, 0]
click at [1245, 483] on button "1 Messages" at bounding box center [1239, 501] width 127 height 76
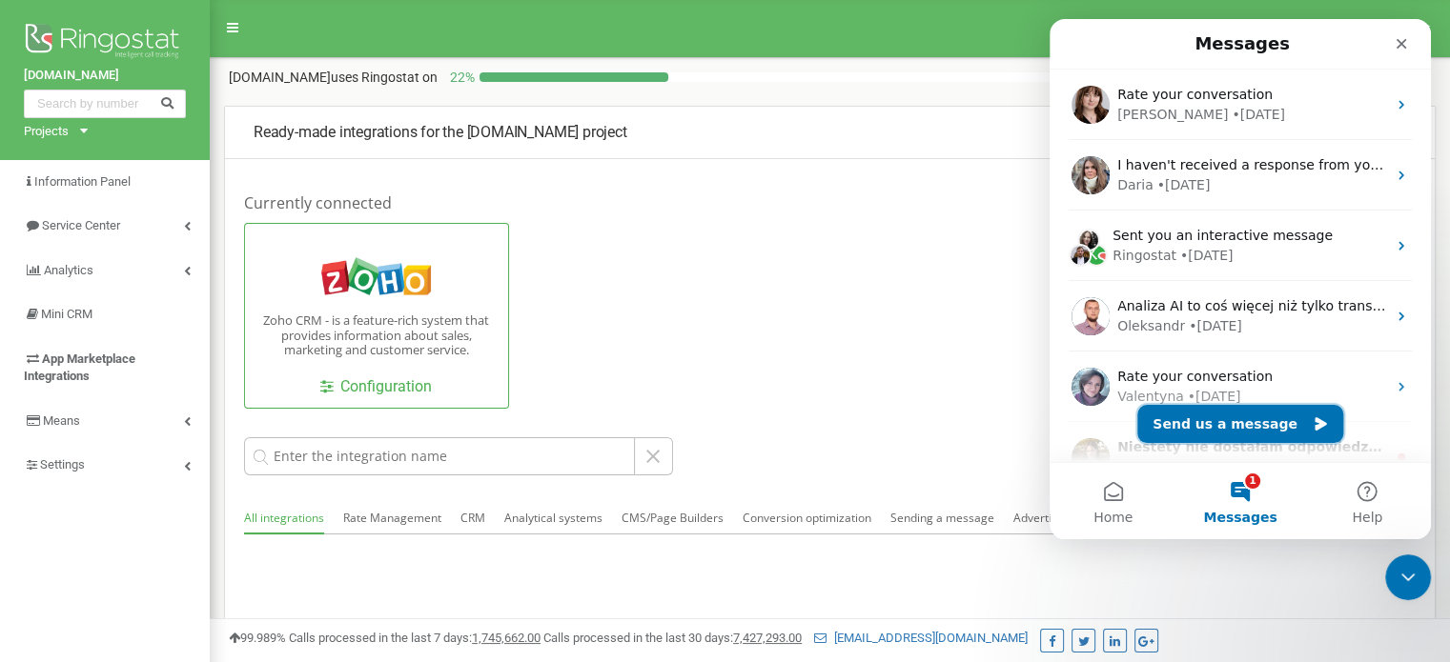
click at [1192, 420] on button "Send us a message" at bounding box center [1240, 424] width 206 height 38
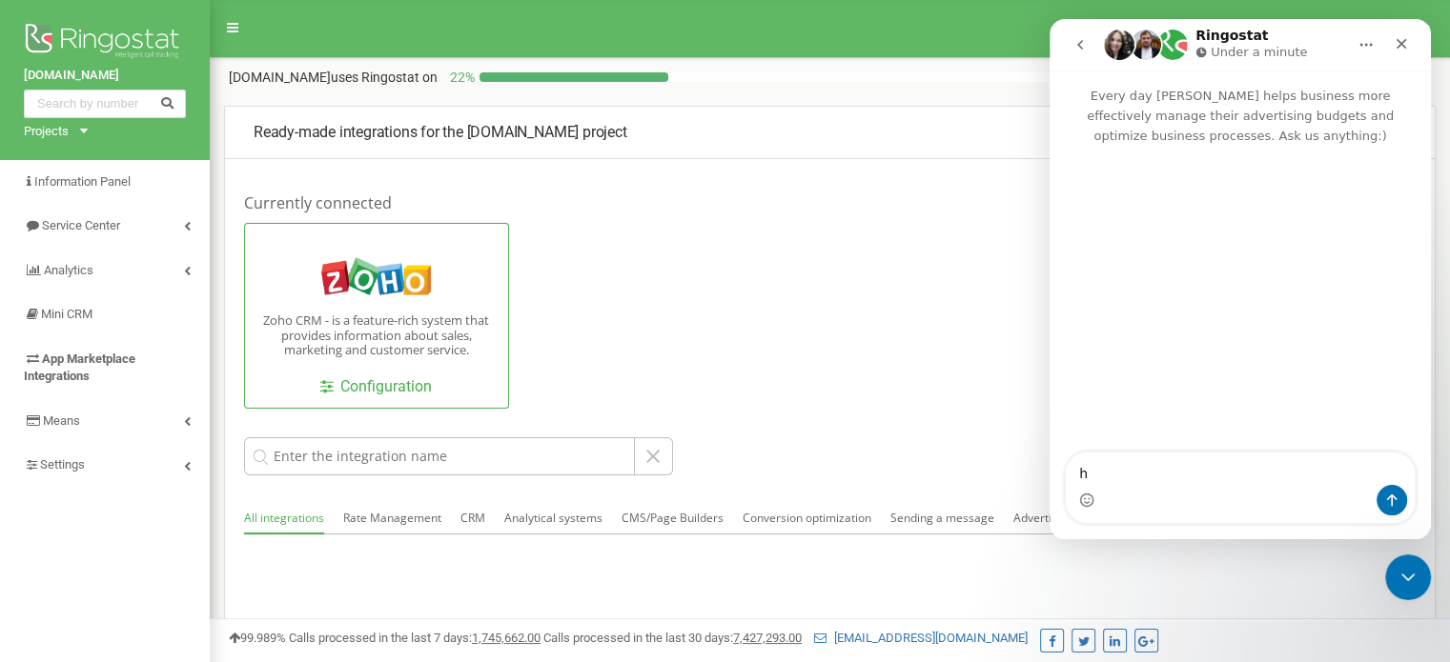
type textarea "hi"
type textarea "How"
type textarea "H"
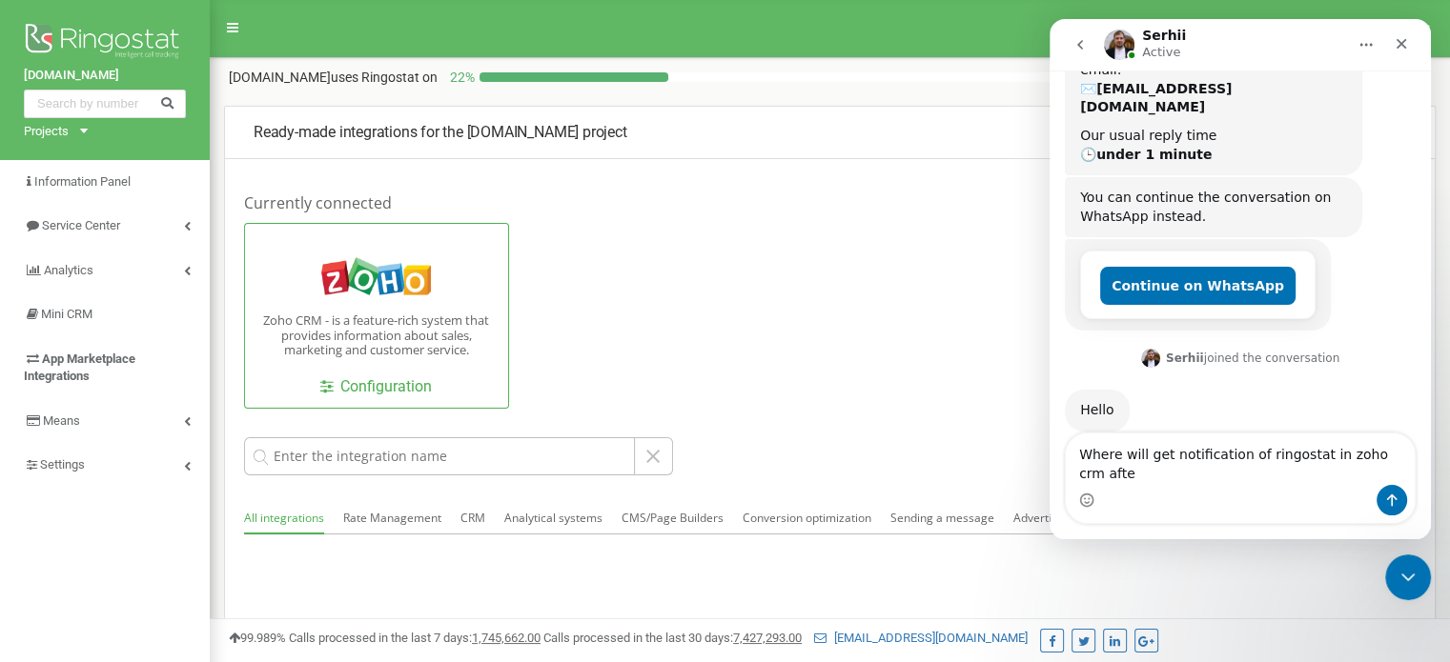
scroll to position [175, 0]
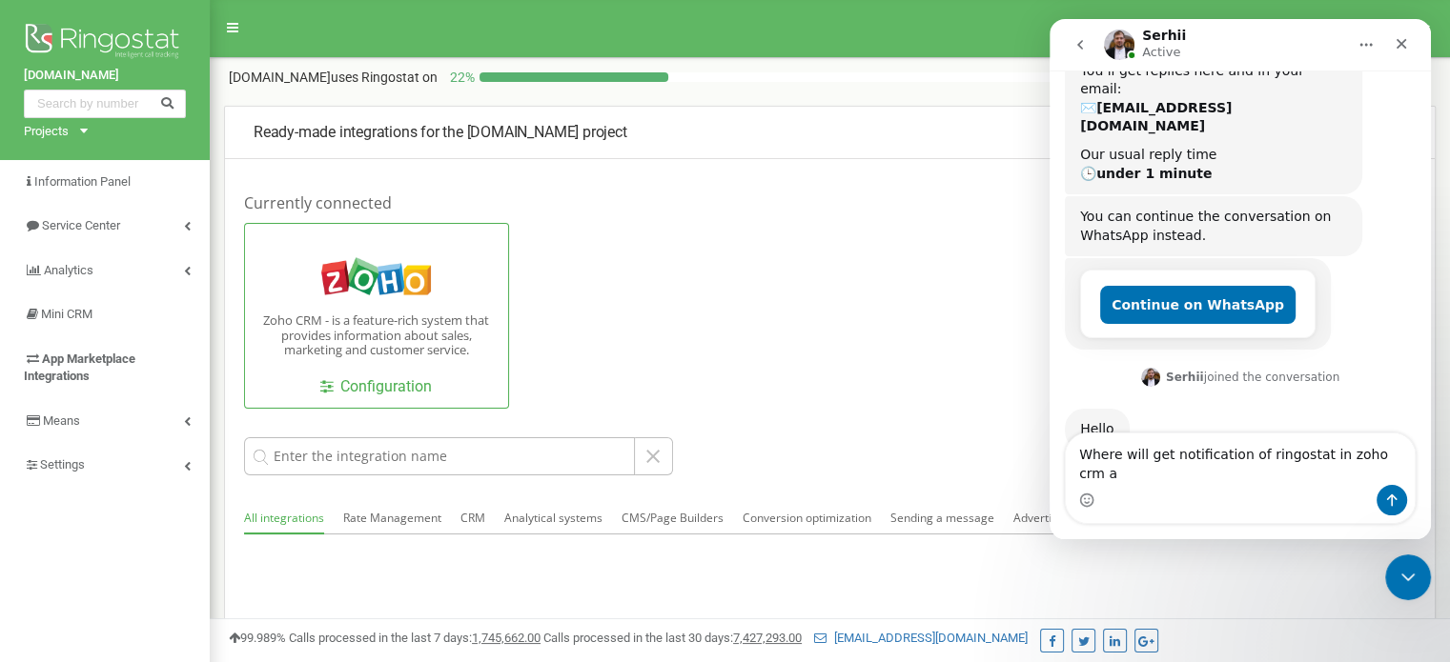
type textarea "Where will get notification of ringostat in zoho crm"
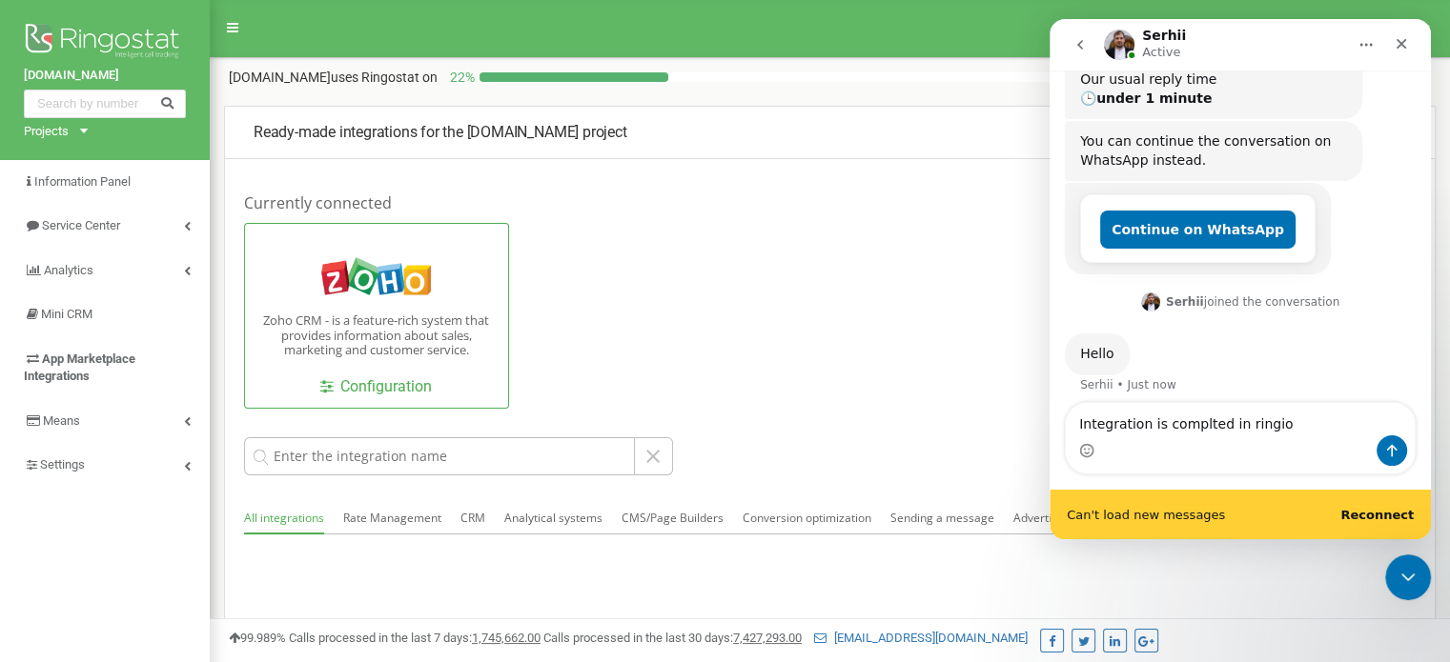
scroll to position [300, 0]
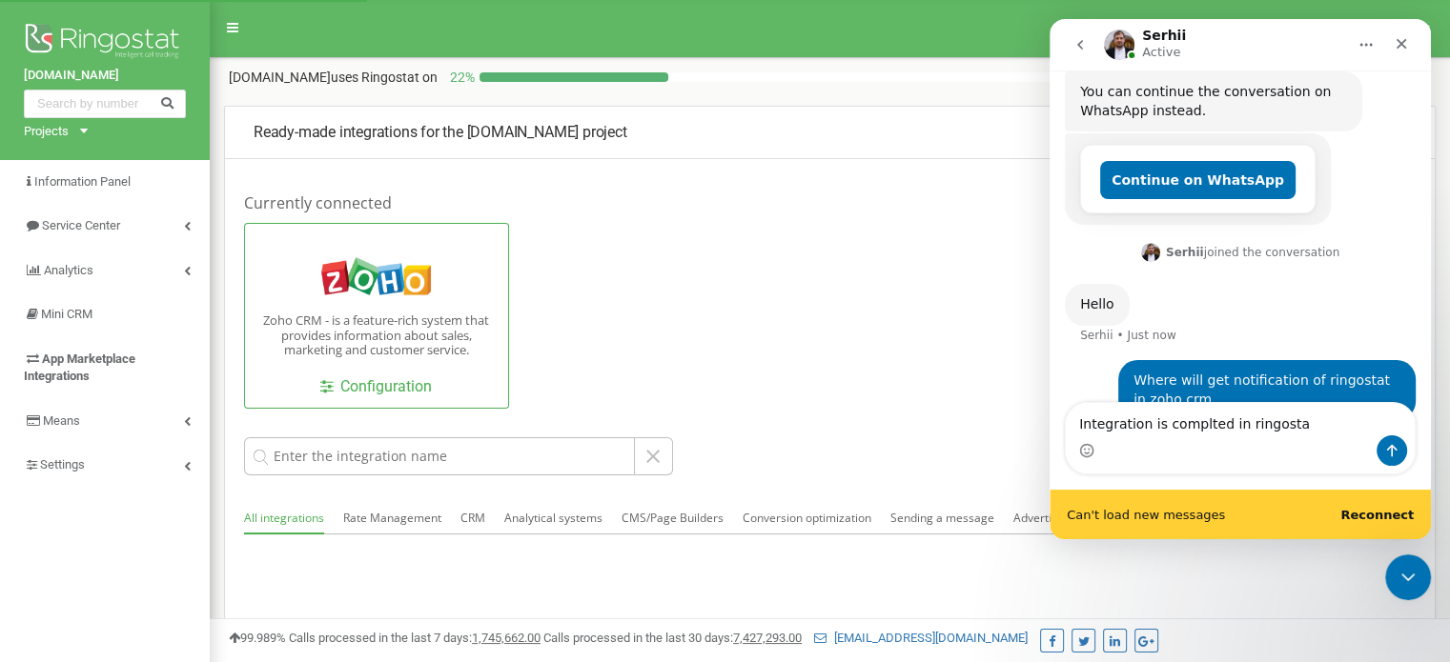
type textarea "Integration is complted in ringostat"
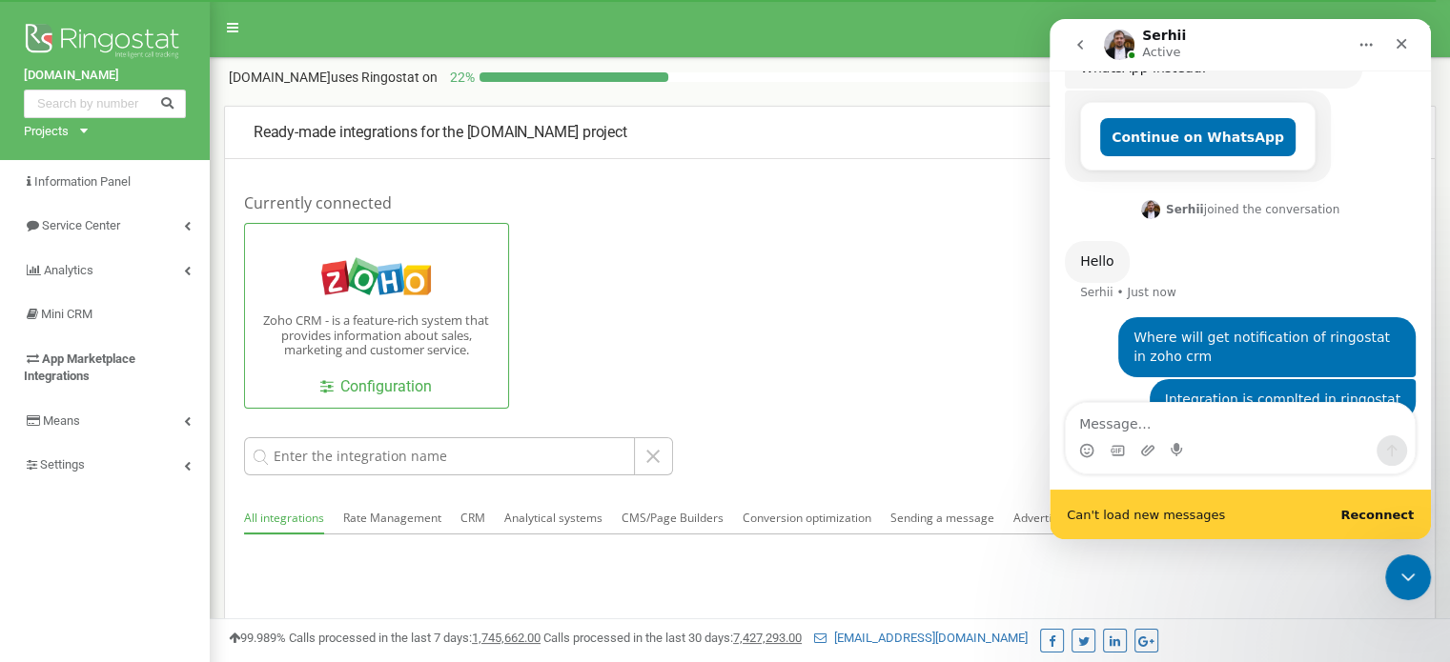
click at [876, 361] on div "Zoho CRM - is a feature-rich system that provides information about sales, mark…" at bounding box center [816, 316] width 1144 height 186
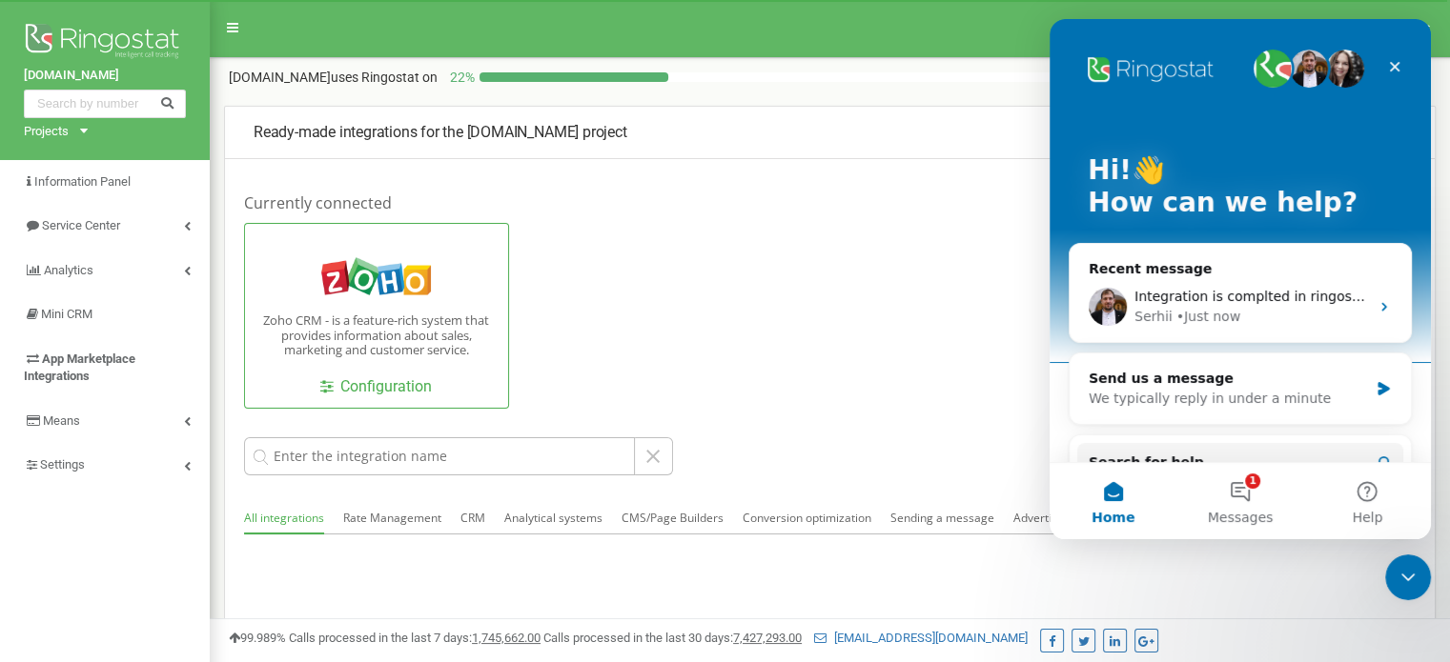
scroll to position [0, 0]
click at [921, 373] on div "Zoho CRM - is a feature-rich system that provides information about sales, mark…" at bounding box center [816, 316] width 1144 height 186
click at [1171, 302] on span "Integration is complted in ringostat" at bounding box center [1268, 296] width 269 height 15
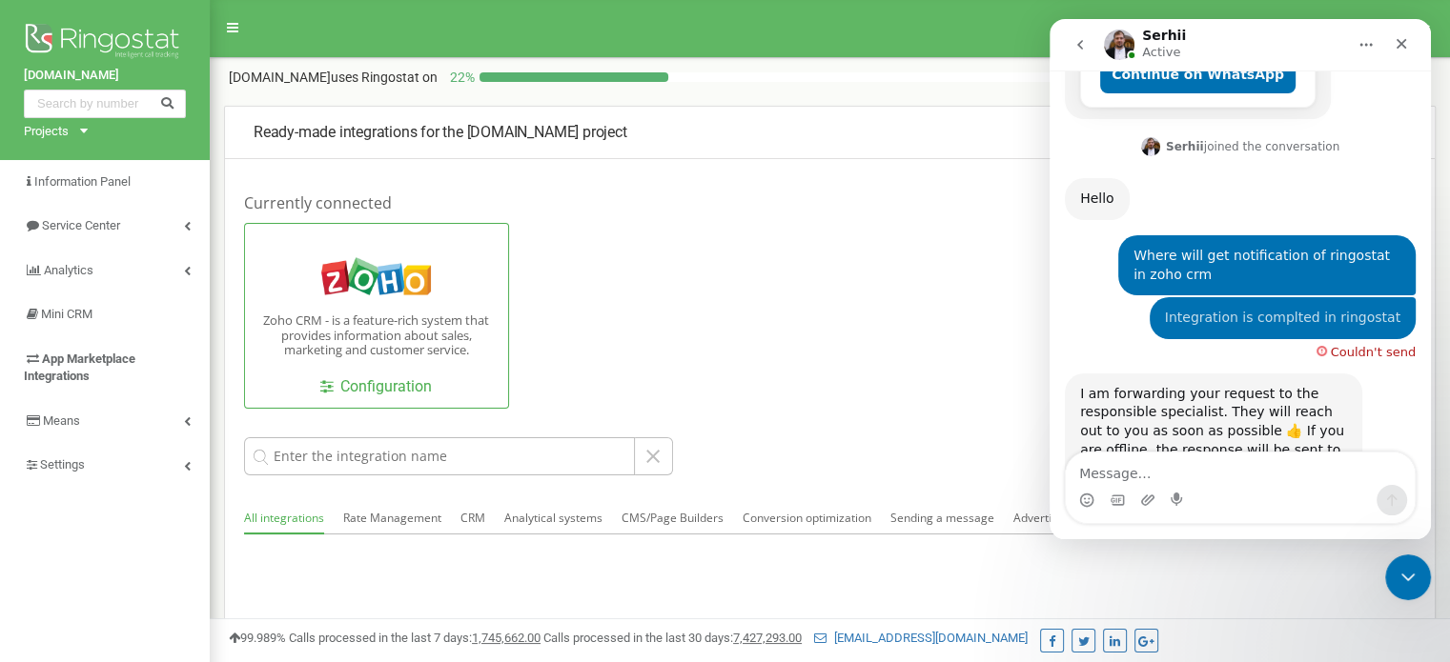
scroll to position [426, 0]
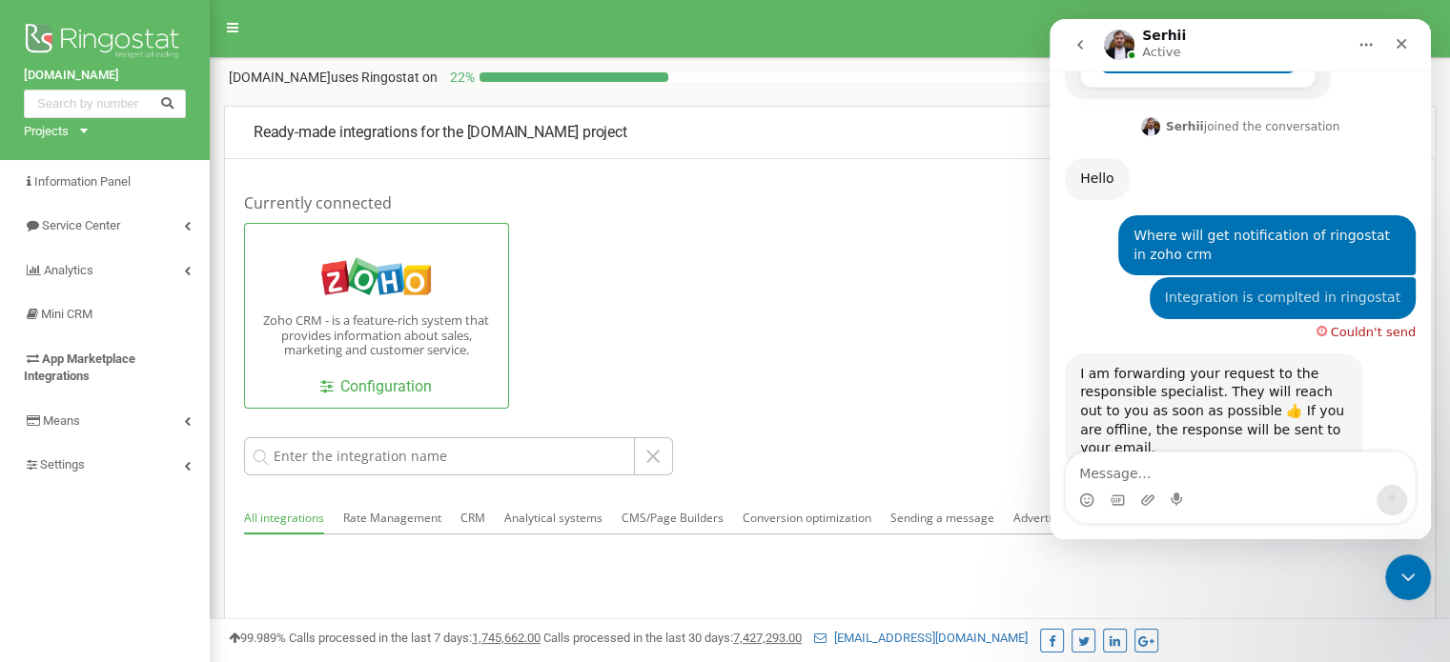
click at [1164, 479] on textarea "Message…" at bounding box center [1239, 469] width 349 height 32
type textarea "Email - [EMAIL_ADDRESS][DOMAIN_NAME]"
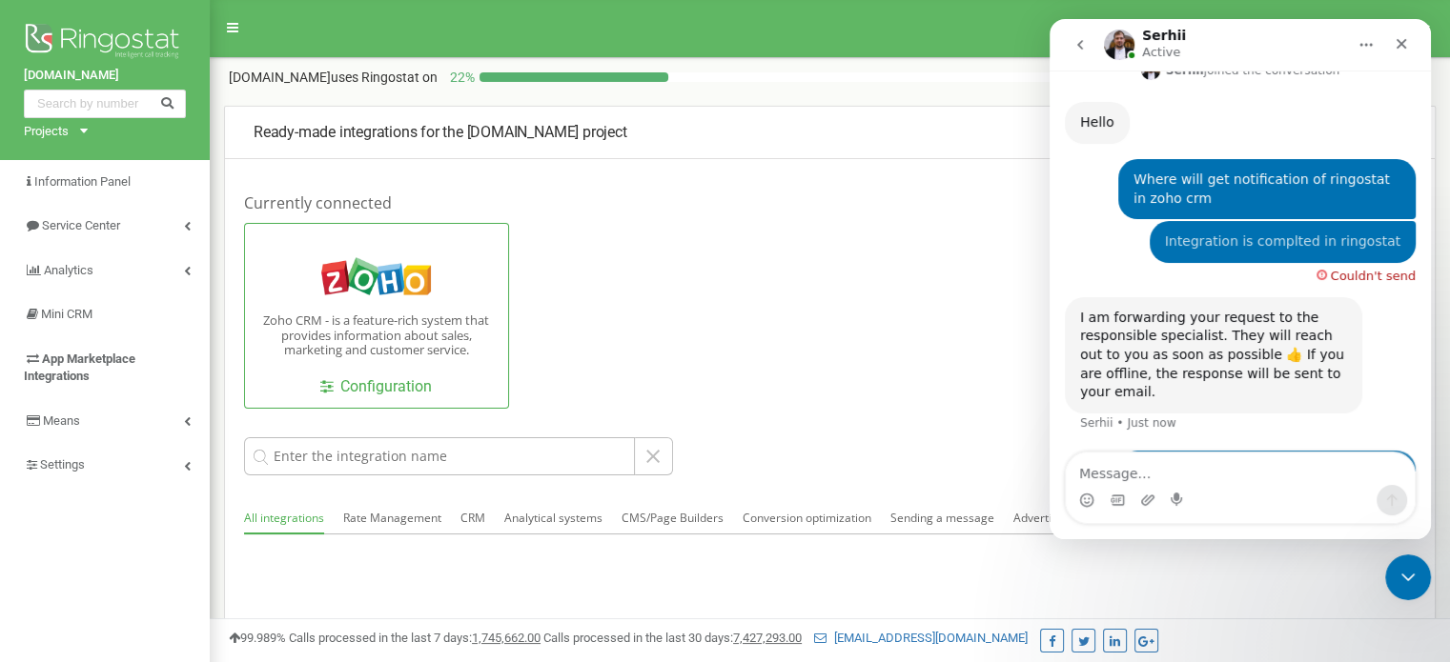
scroll to position [483, 0]
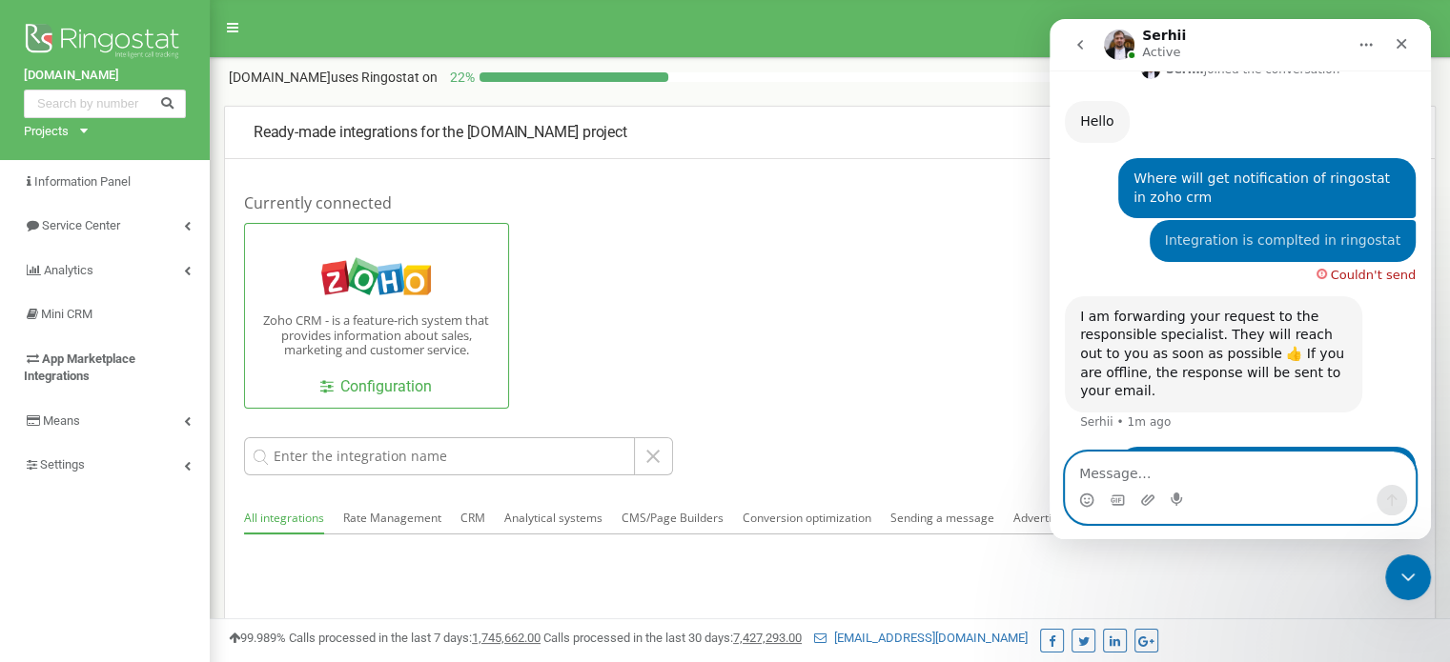
paste textarea "[EMAIL_ADDRESS][DOMAIN_NAME]"
type textarea "[EMAIL_ADDRESS][DOMAIN_NAME]"
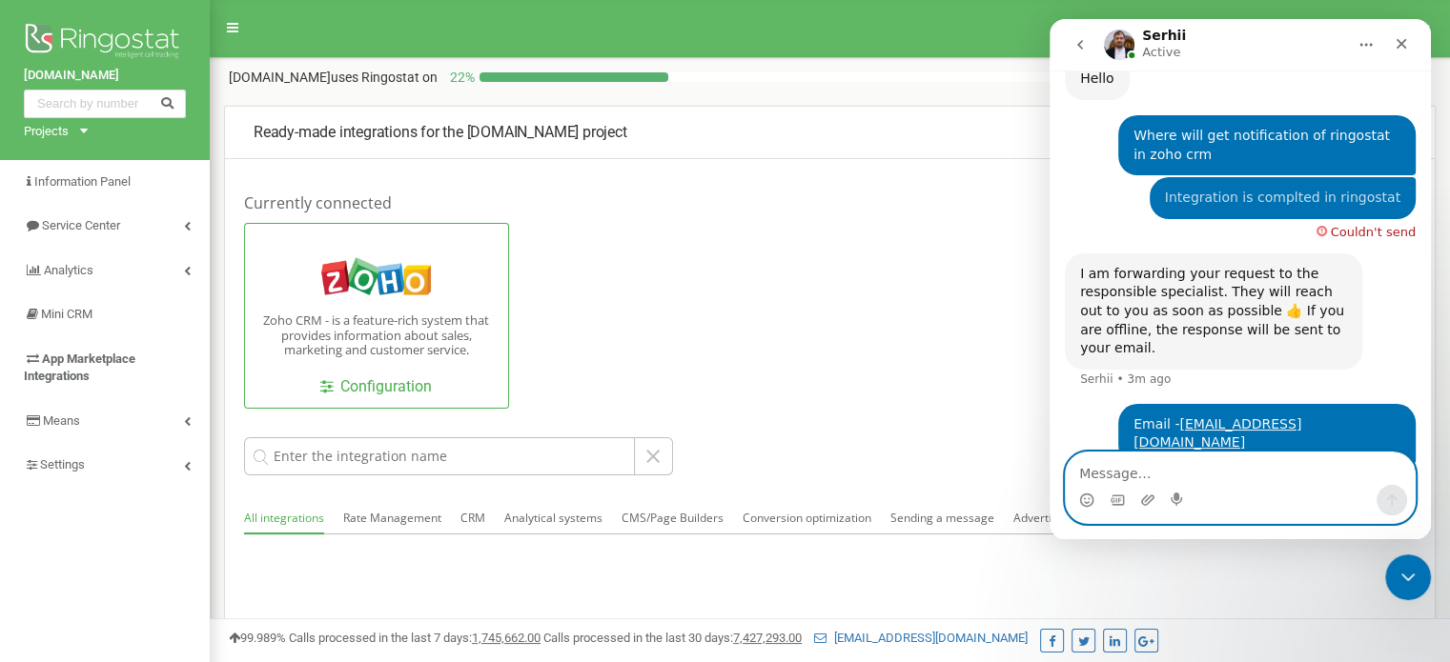
scroll to position [526, 0]
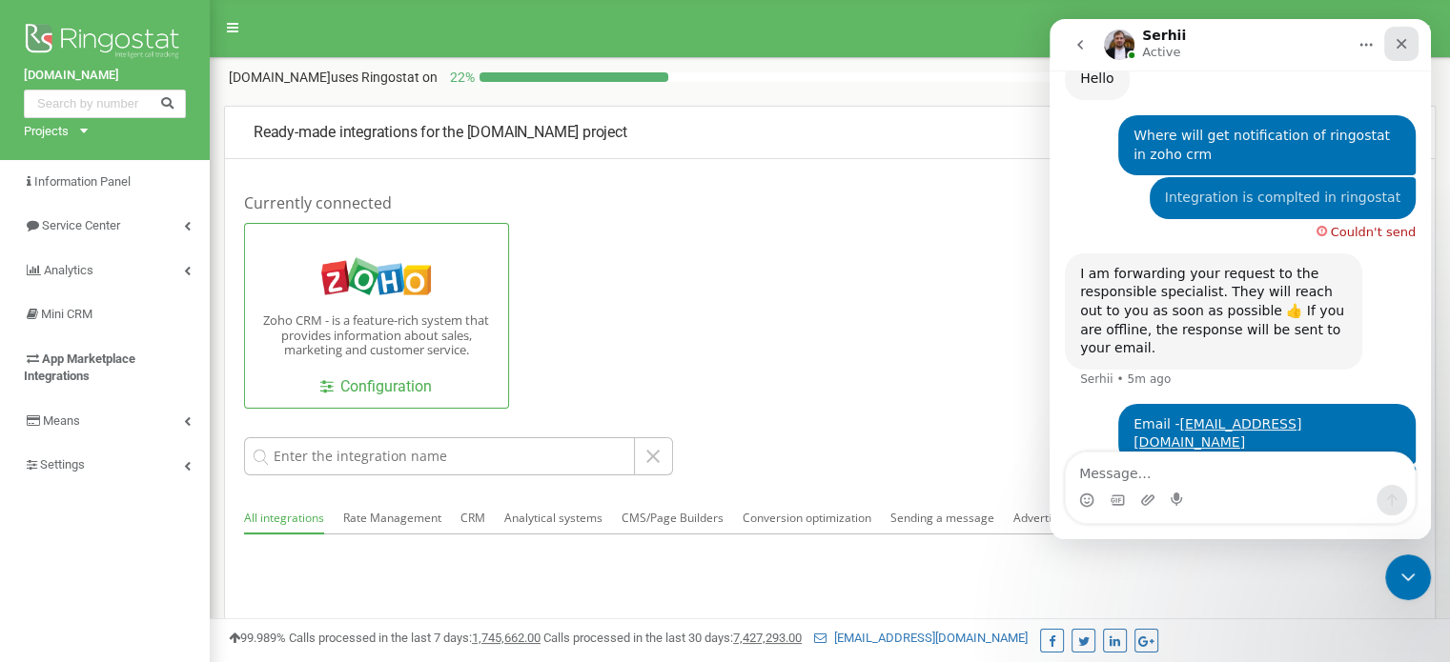
click at [1408, 46] on icon "Close" at bounding box center [1400, 43] width 15 height 15
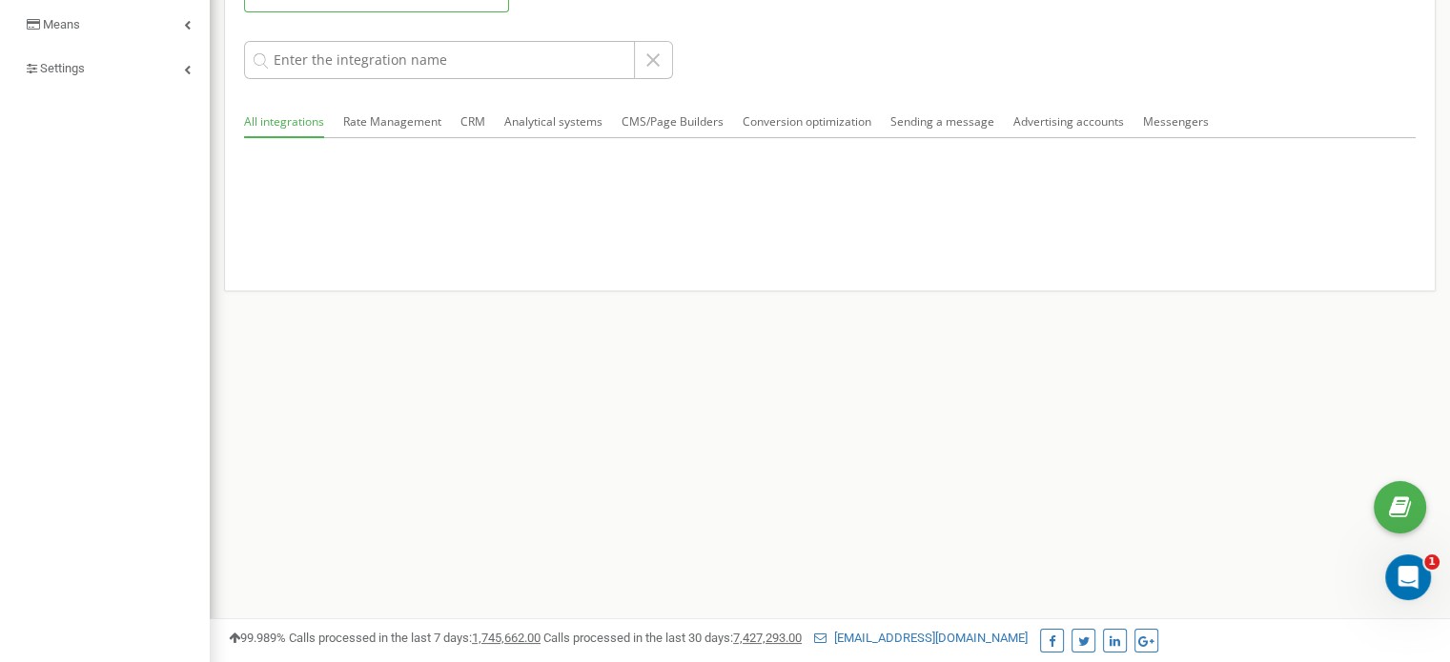
scroll to position [0, 0]
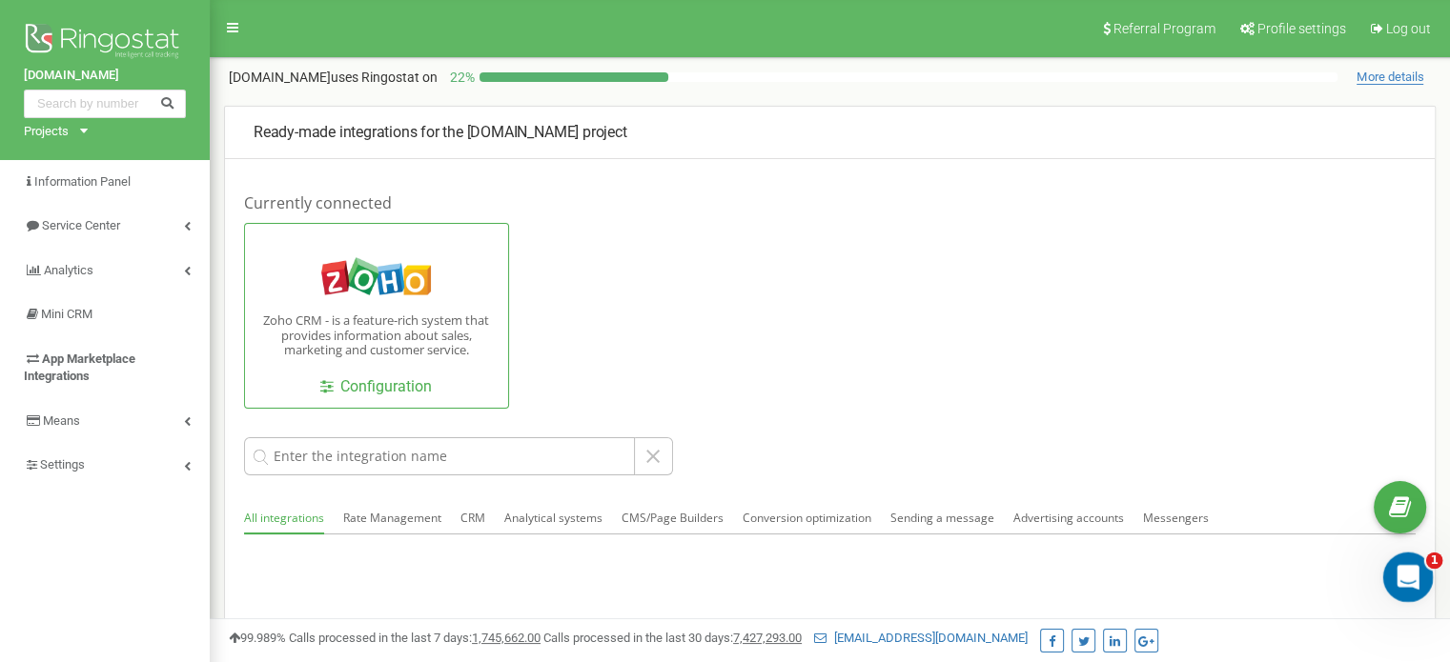
click at [1394, 590] on div "Open Intercom Messenger" at bounding box center [1404, 574] width 63 height 63
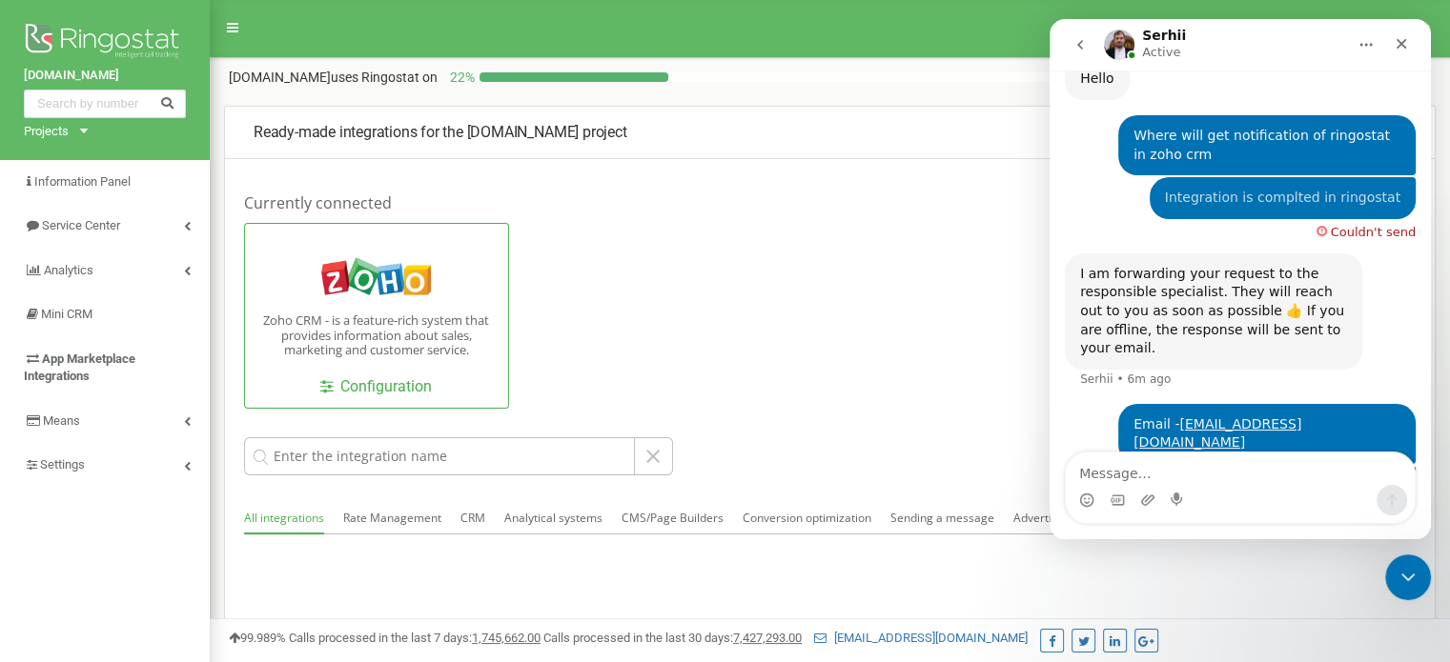
scroll to position [526, 0]
type textarea "It is priority request"
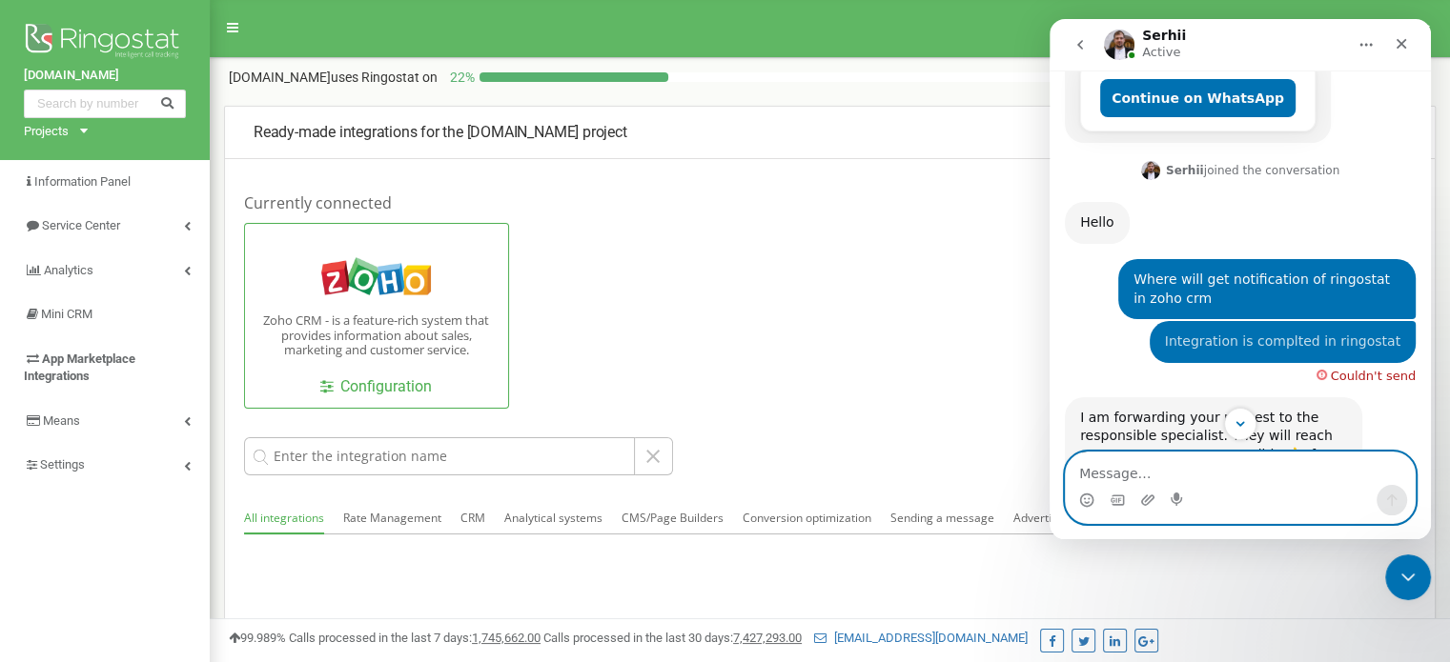
scroll to position [569, 0]
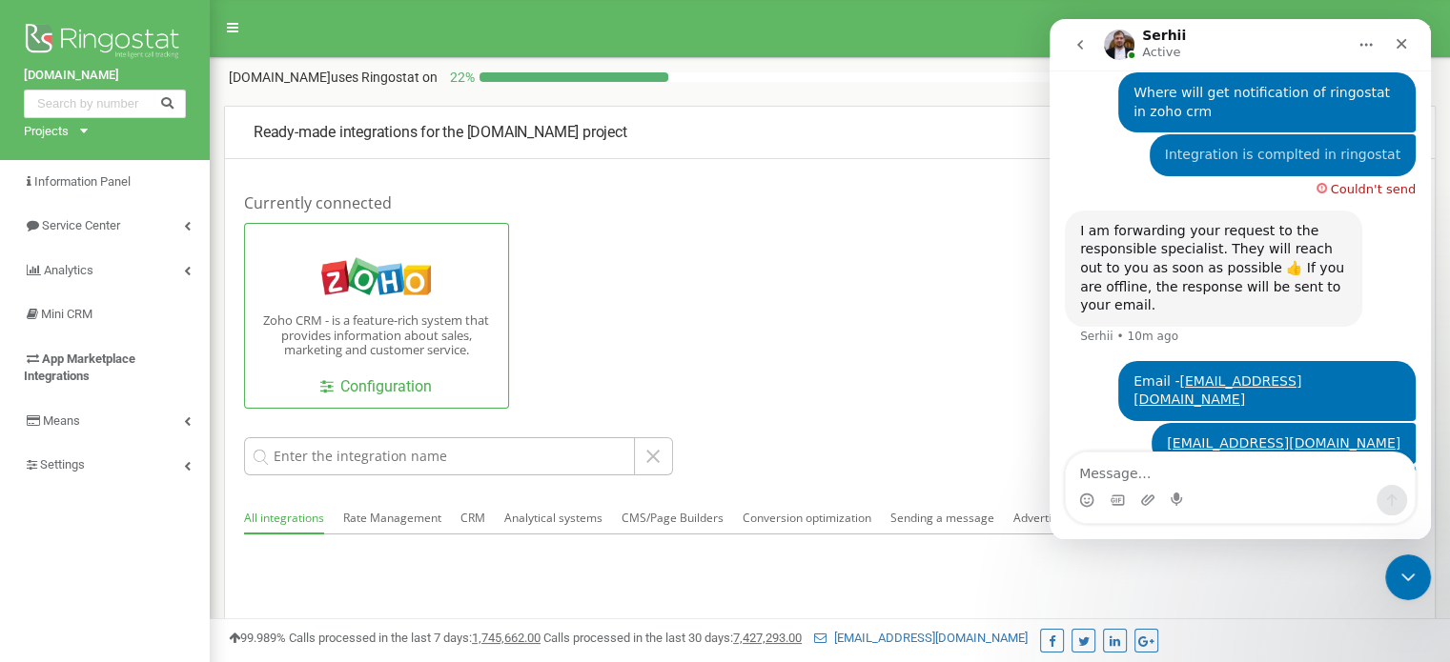
click at [1323, 176] on div "Couldn't send" at bounding box center [1365, 185] width 99 height 19
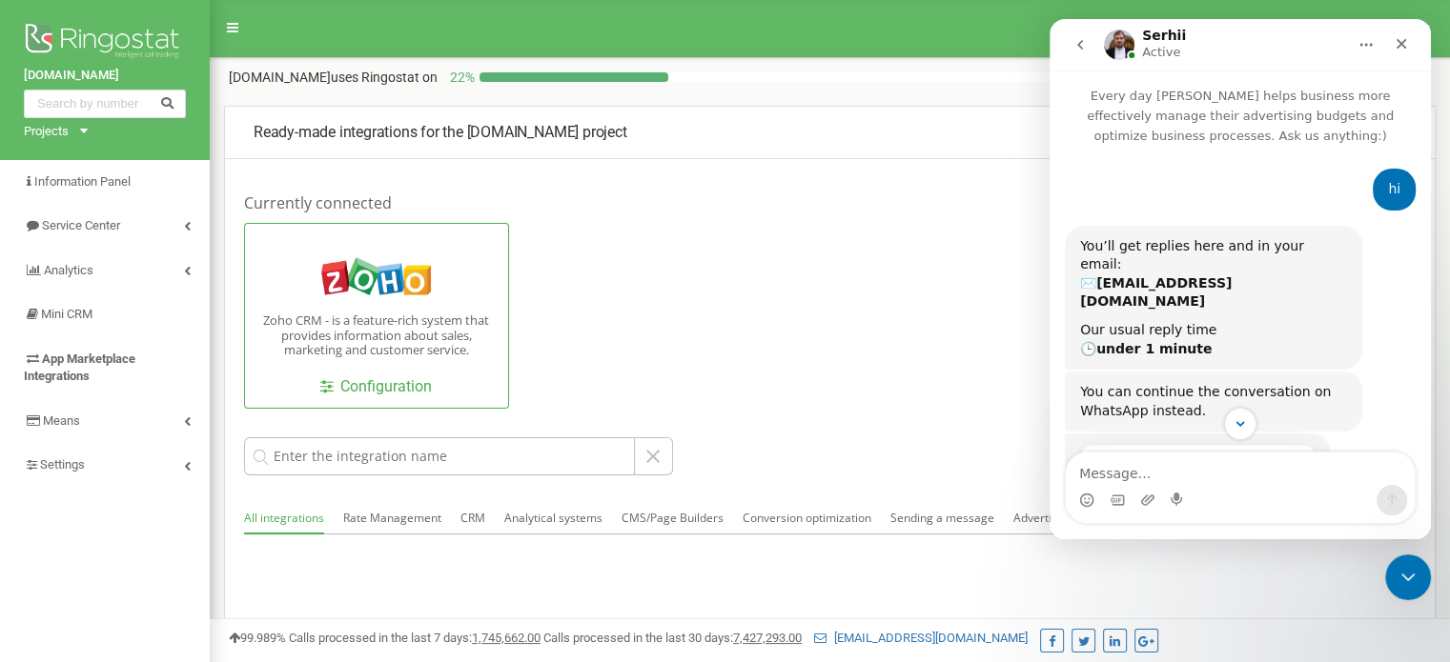
scroll to position [550, 0]
